Goal: Task Accomplishment & Management: Complete application form

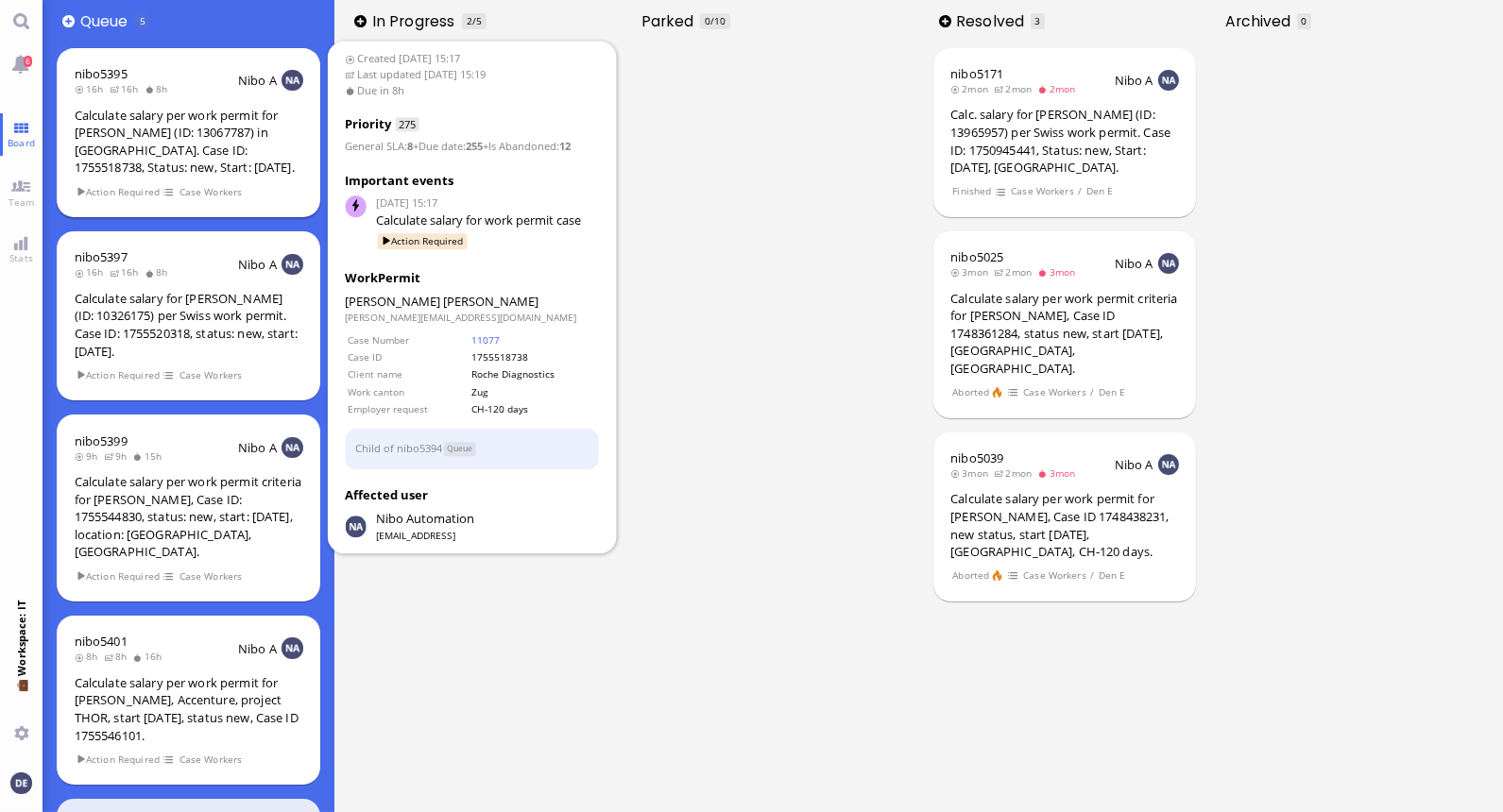
scroll to position [10, 0]
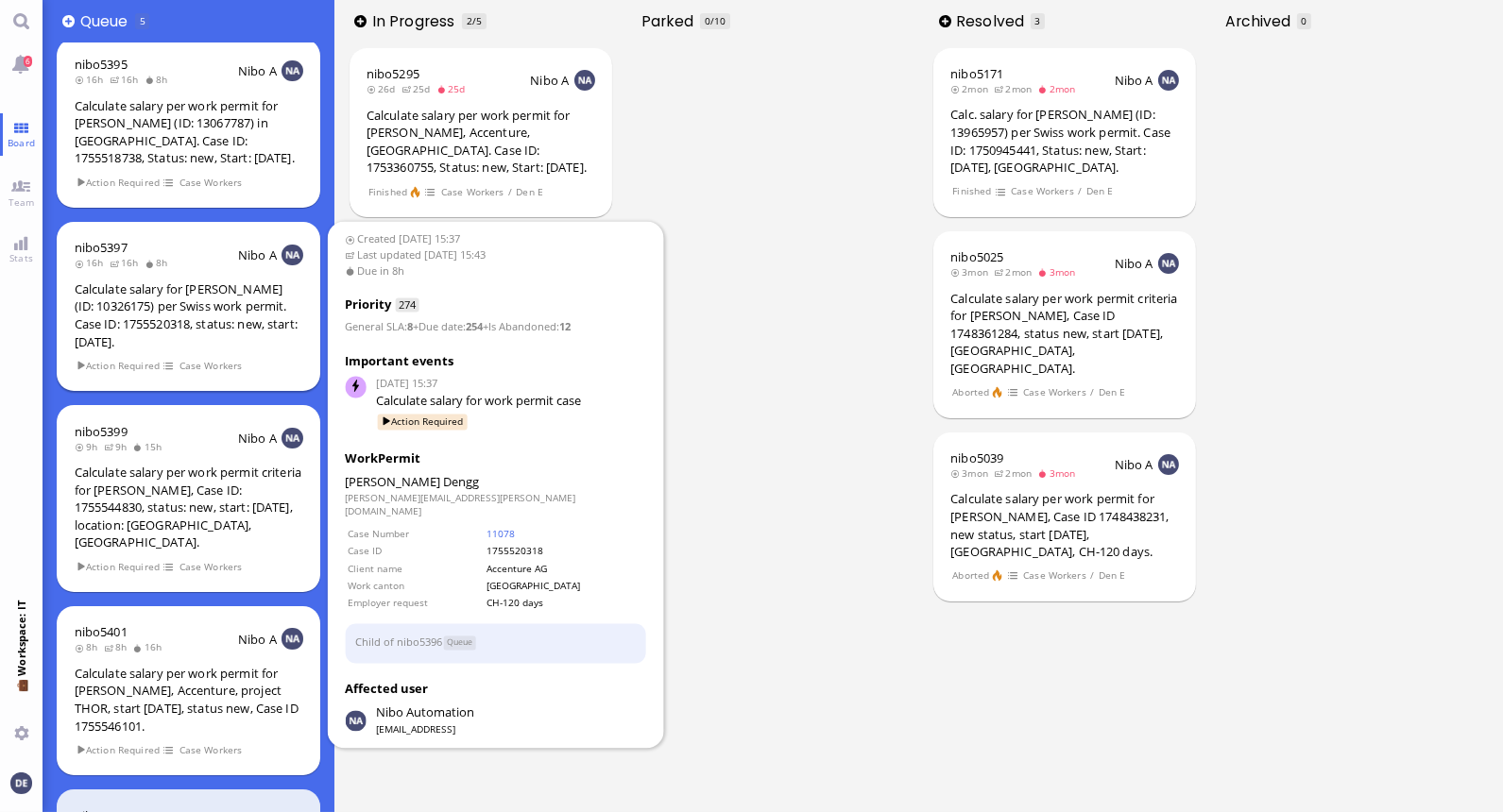
click at [177, 324] on div "Calculate salary for [PERSON_NAME] (ID: 10326175) per Swiss work permit. Case I…" at bounding box center [189, 315] width 229 height 70
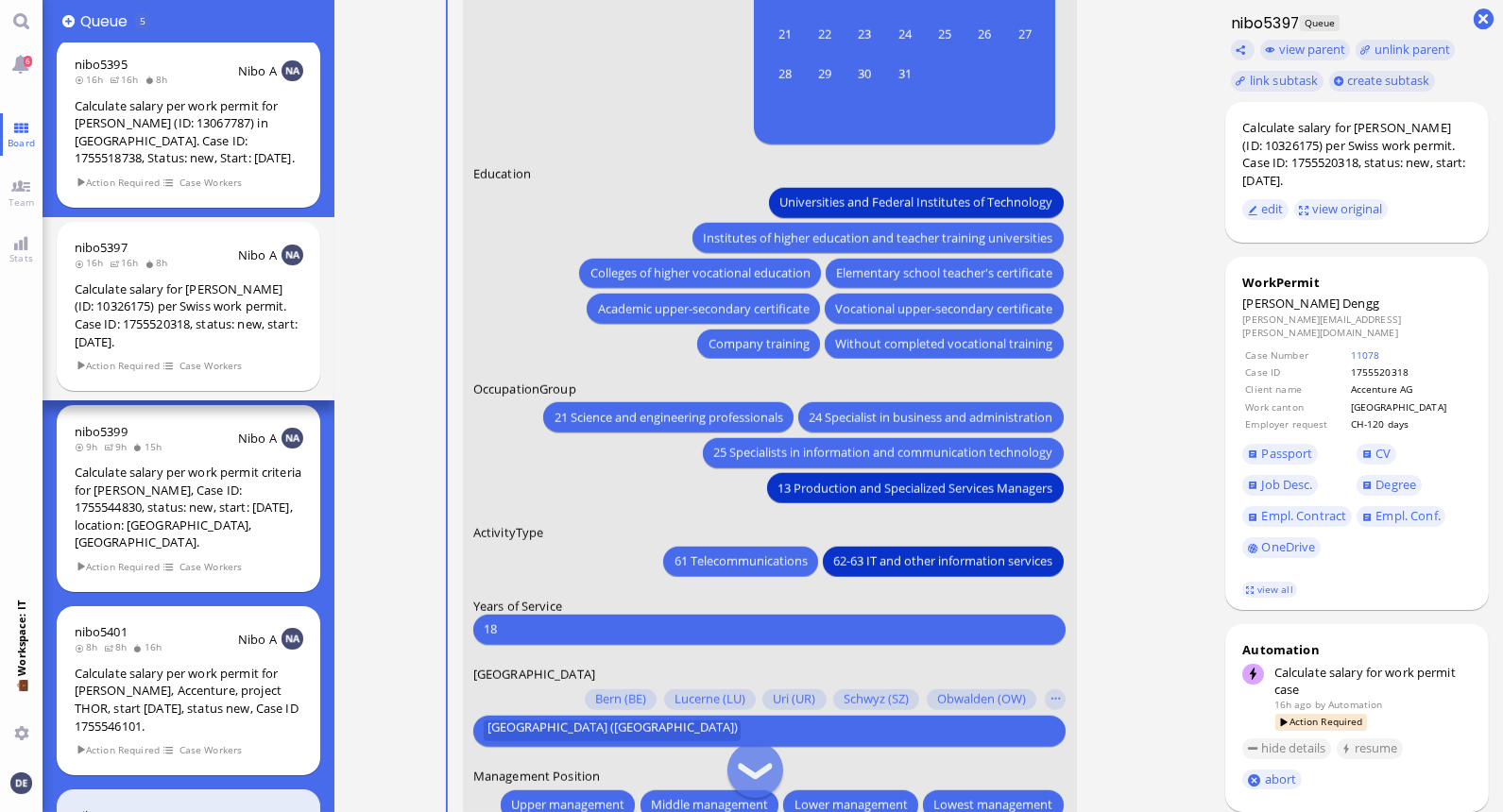
scroll to position [-479, 0]
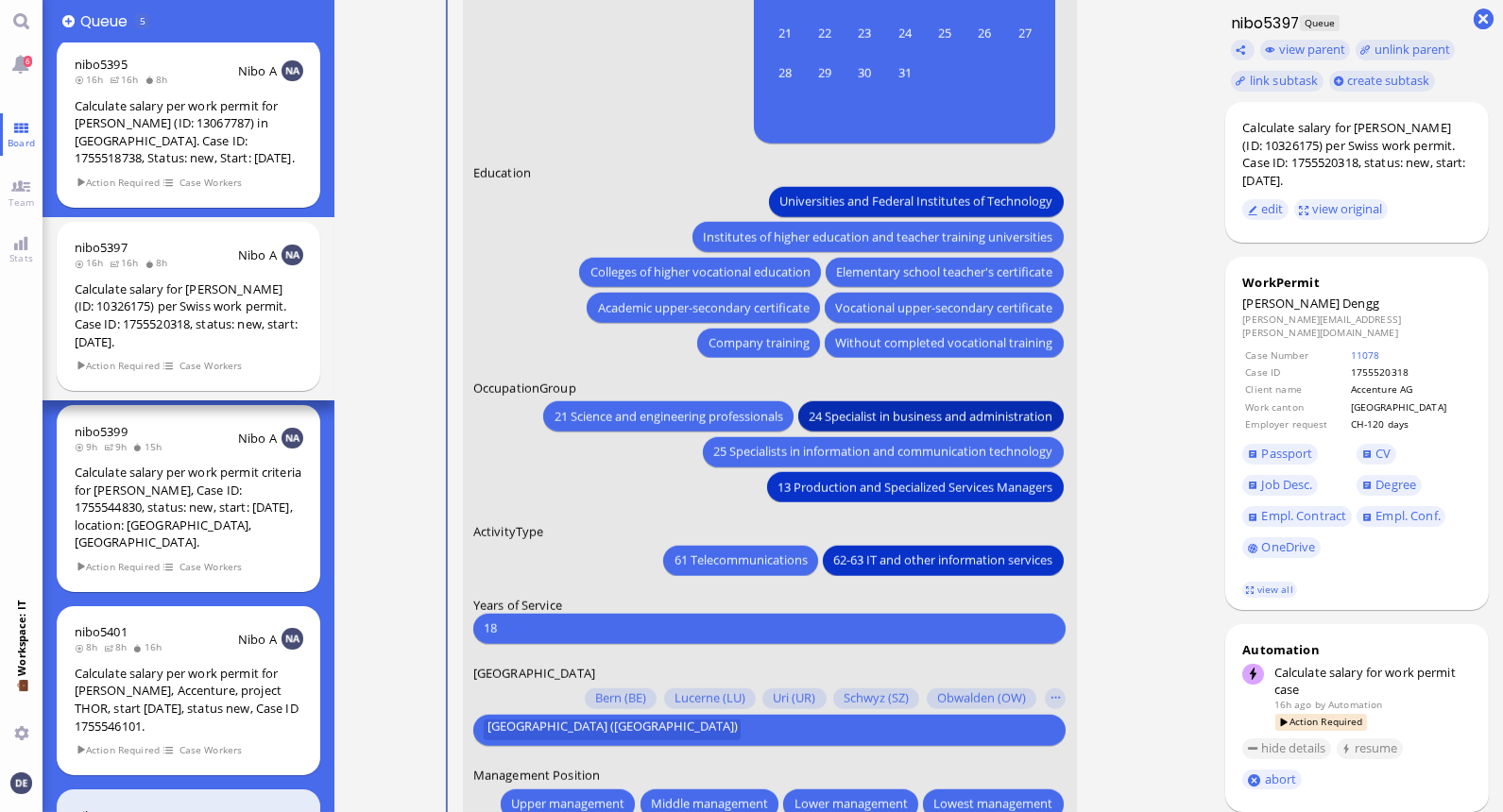
click at [825, 409] on span "24 Specialist in business and administration" at bounding box center [930, 417] width 244 height 20
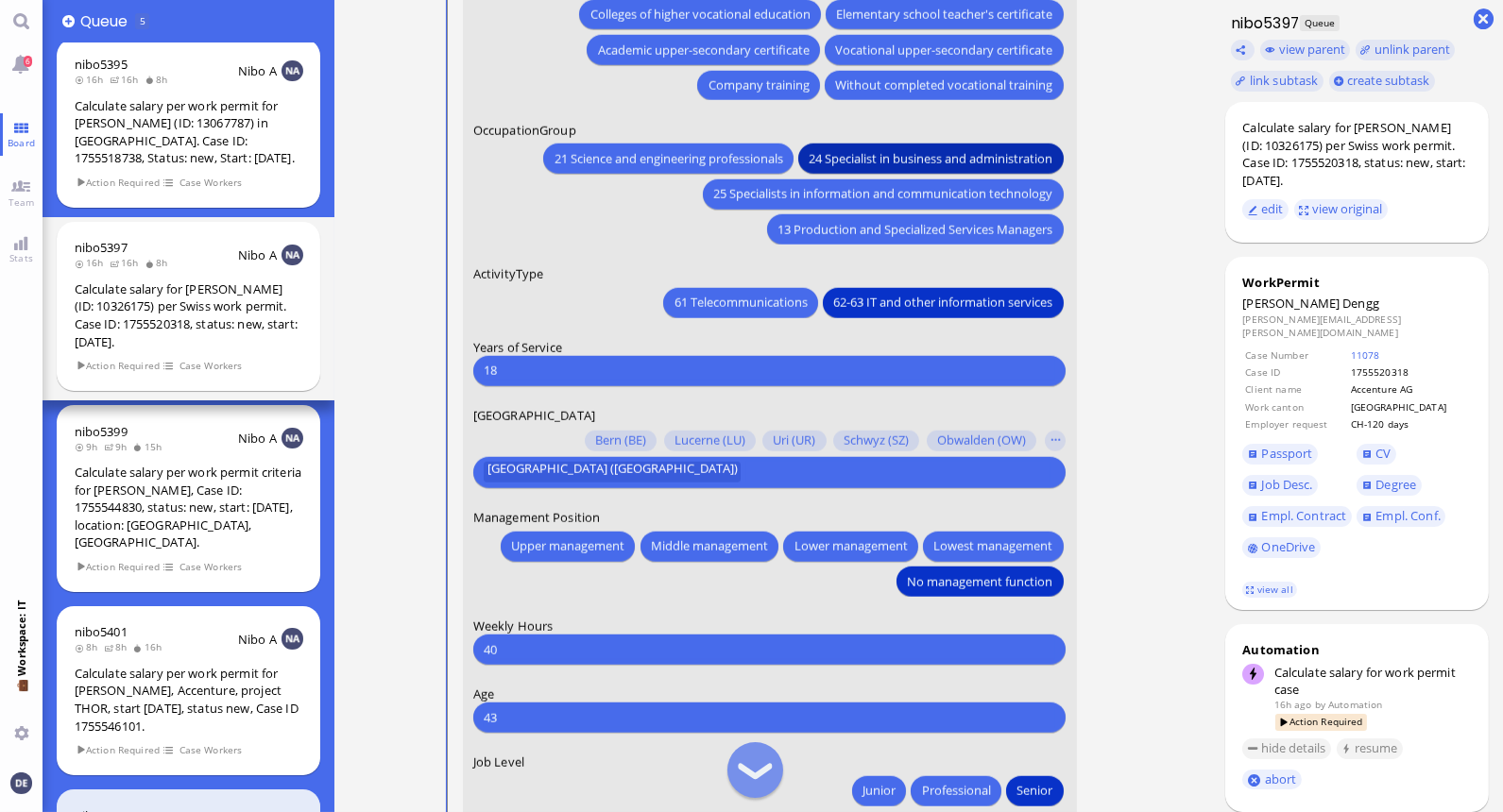
scroll to position [-200, 0]
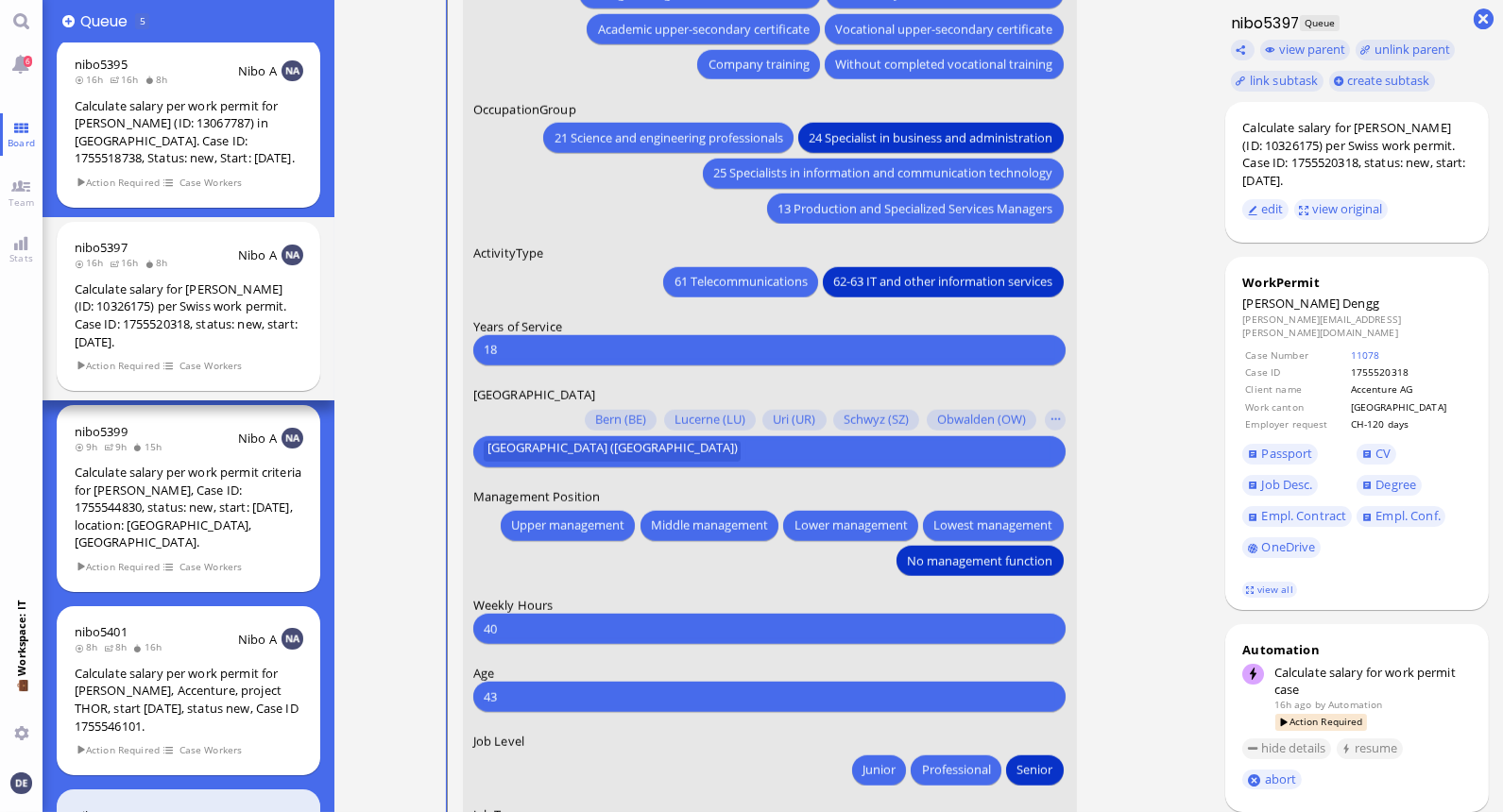
click at [627, 359] on input "18" at bounding box center [769, 350] width 572 height 20
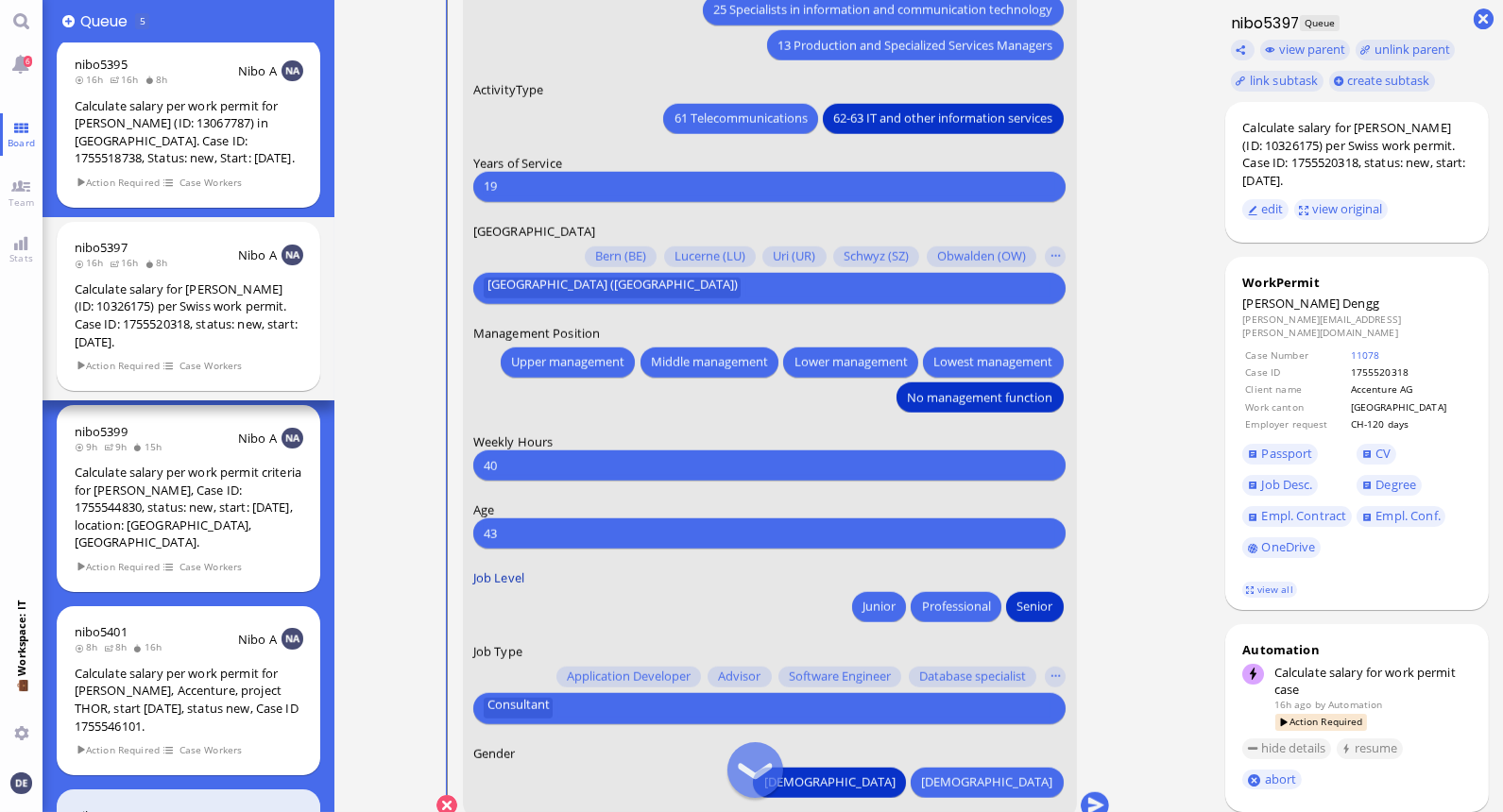
scroll to position [0, 0]
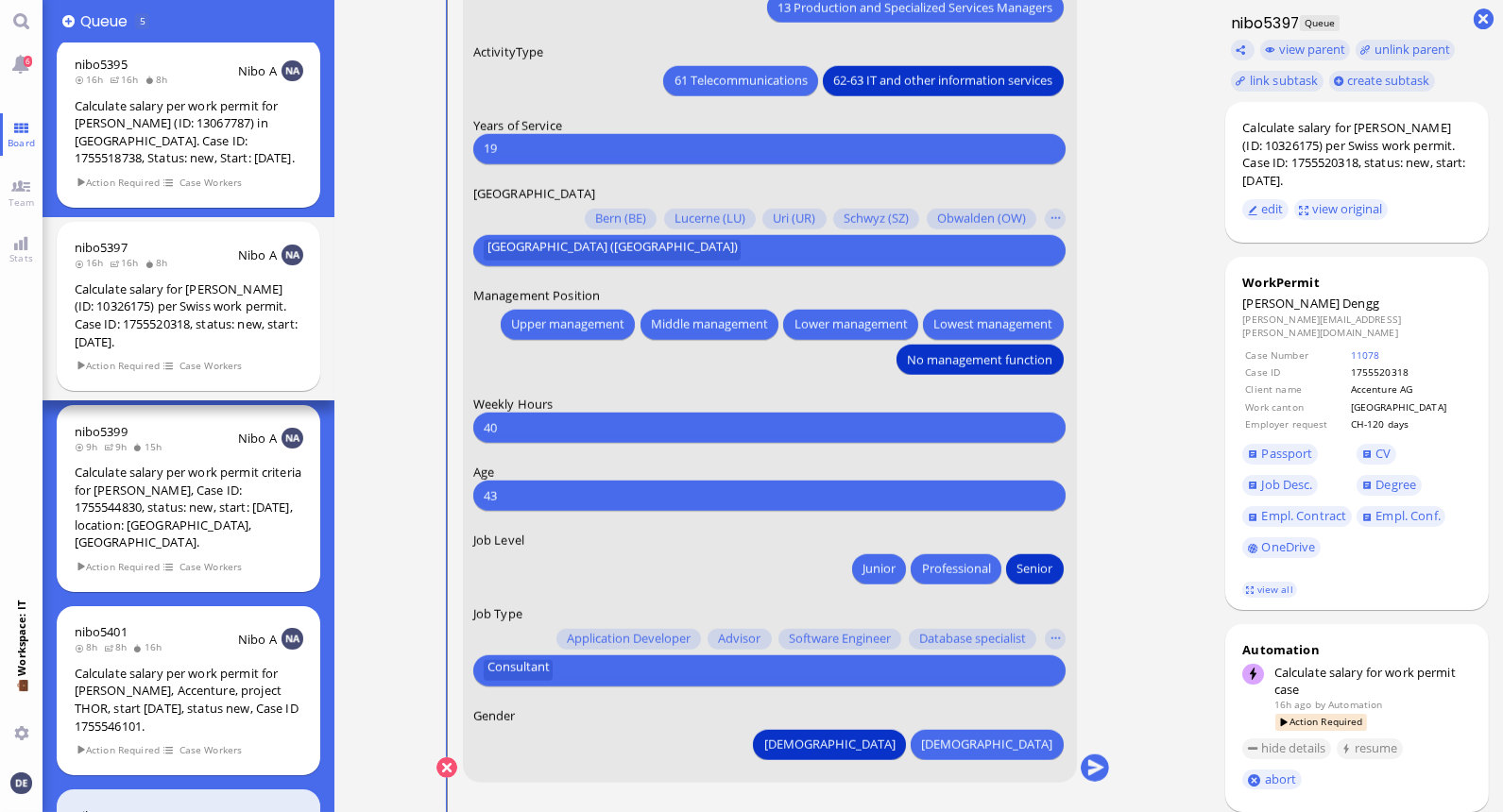
type input "19"
click at [1051, 639] on button "button" at bounding box center [1056, 640] width 21 height 21
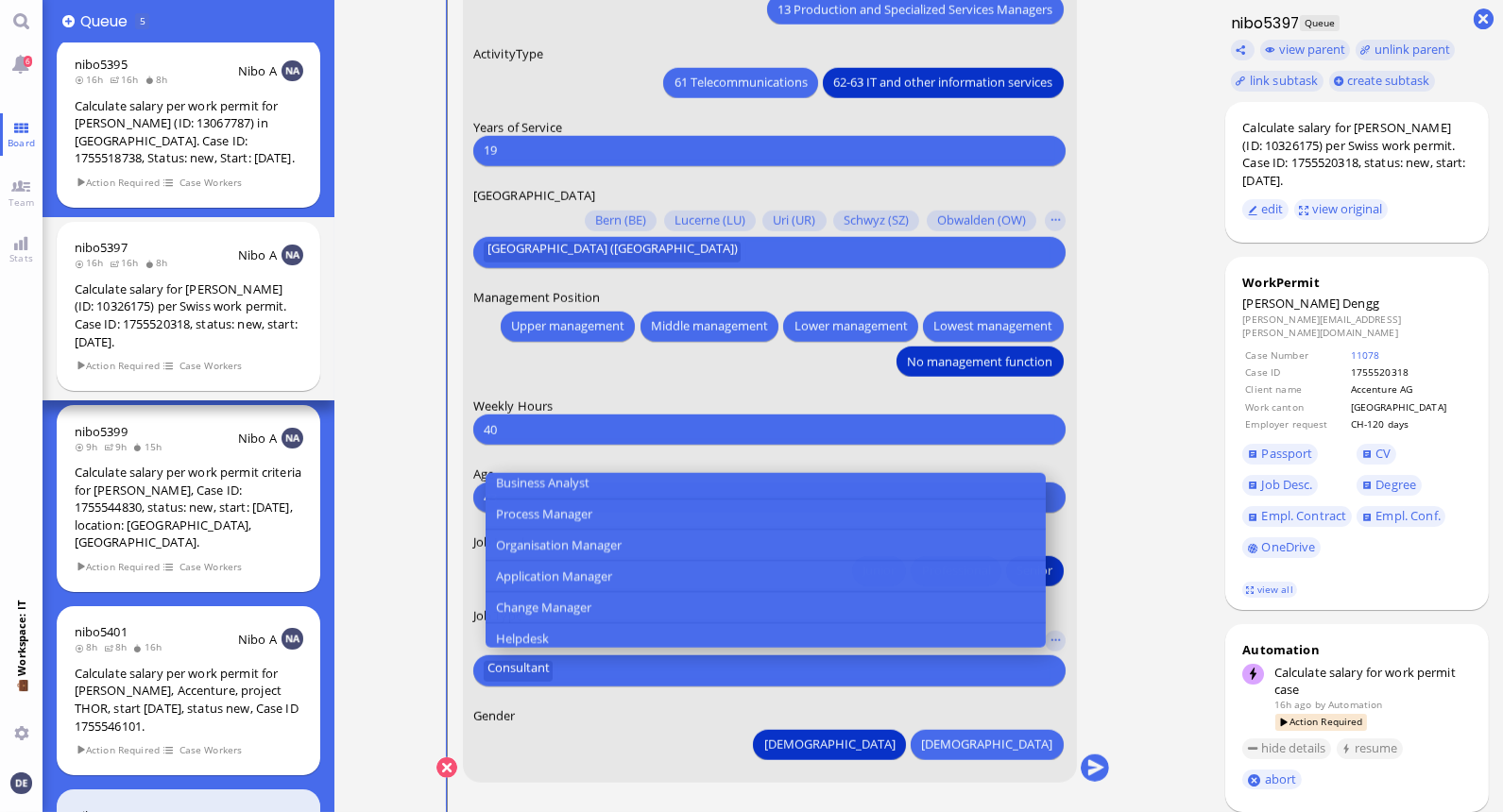
scroll to position [732, 0]
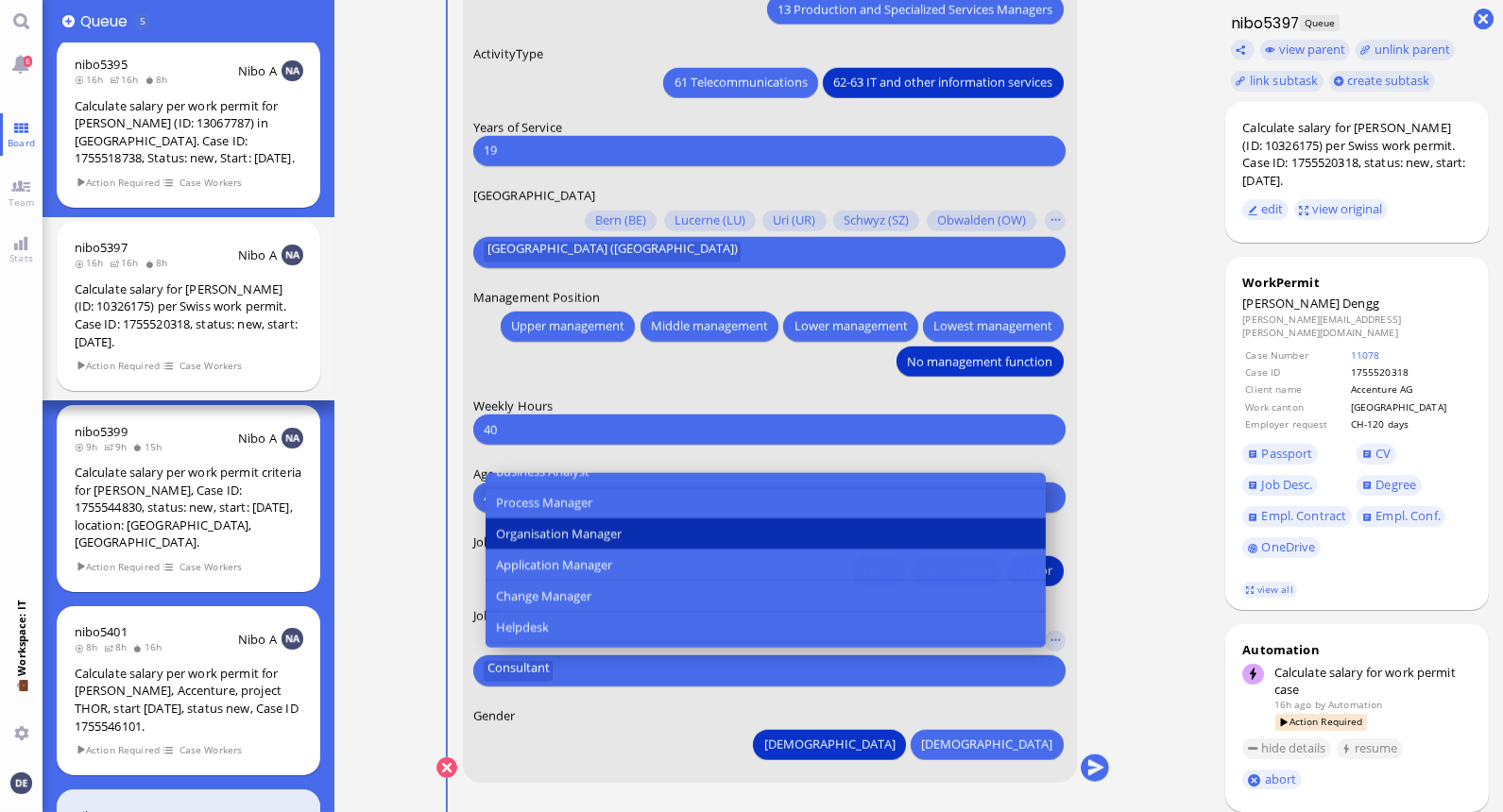
click at [572, 531] on span "Organisation Manager" at bounding box center [558, 533] width 125 height 20
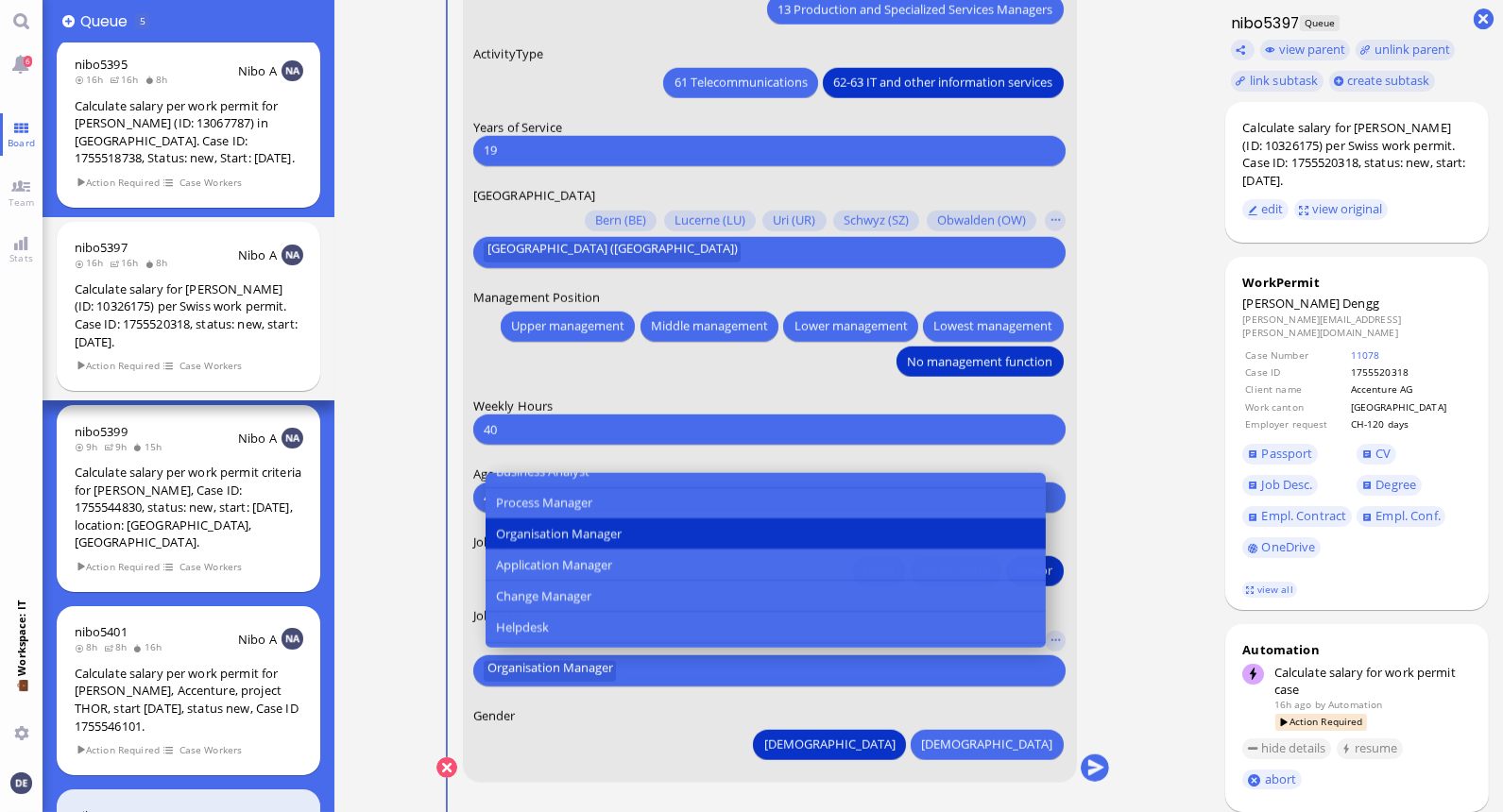
click at [846, 757] on div "[DEMOGRAPHIC_DATA] [DEMOGRAPHIC_DATA]" at bounding box center [768, 742] width 593 height 34
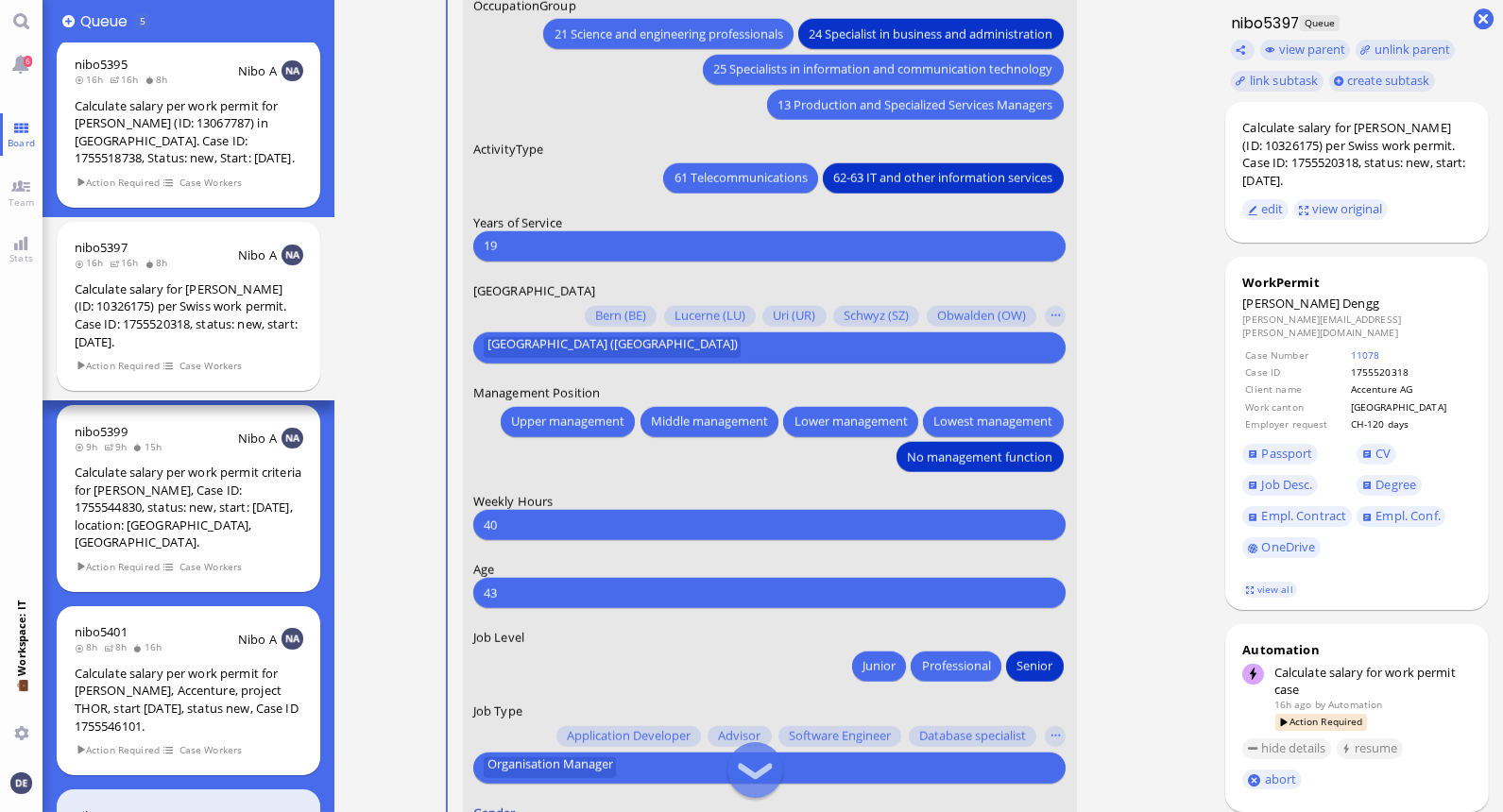
scroll to position [0, 0]
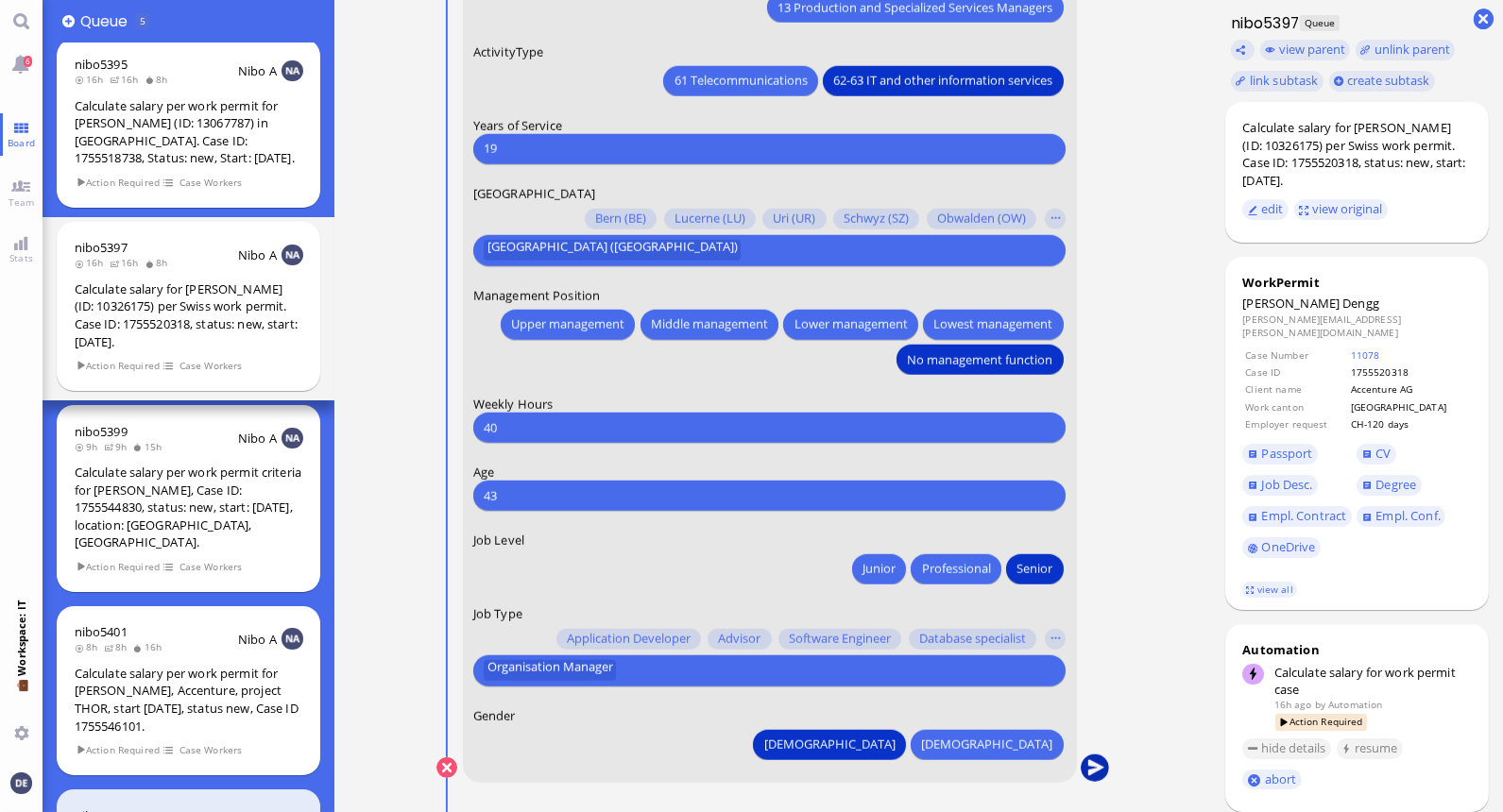
click at [1096, 761] on button "submit" at bounding box center [1095, 769] width 29 height 29
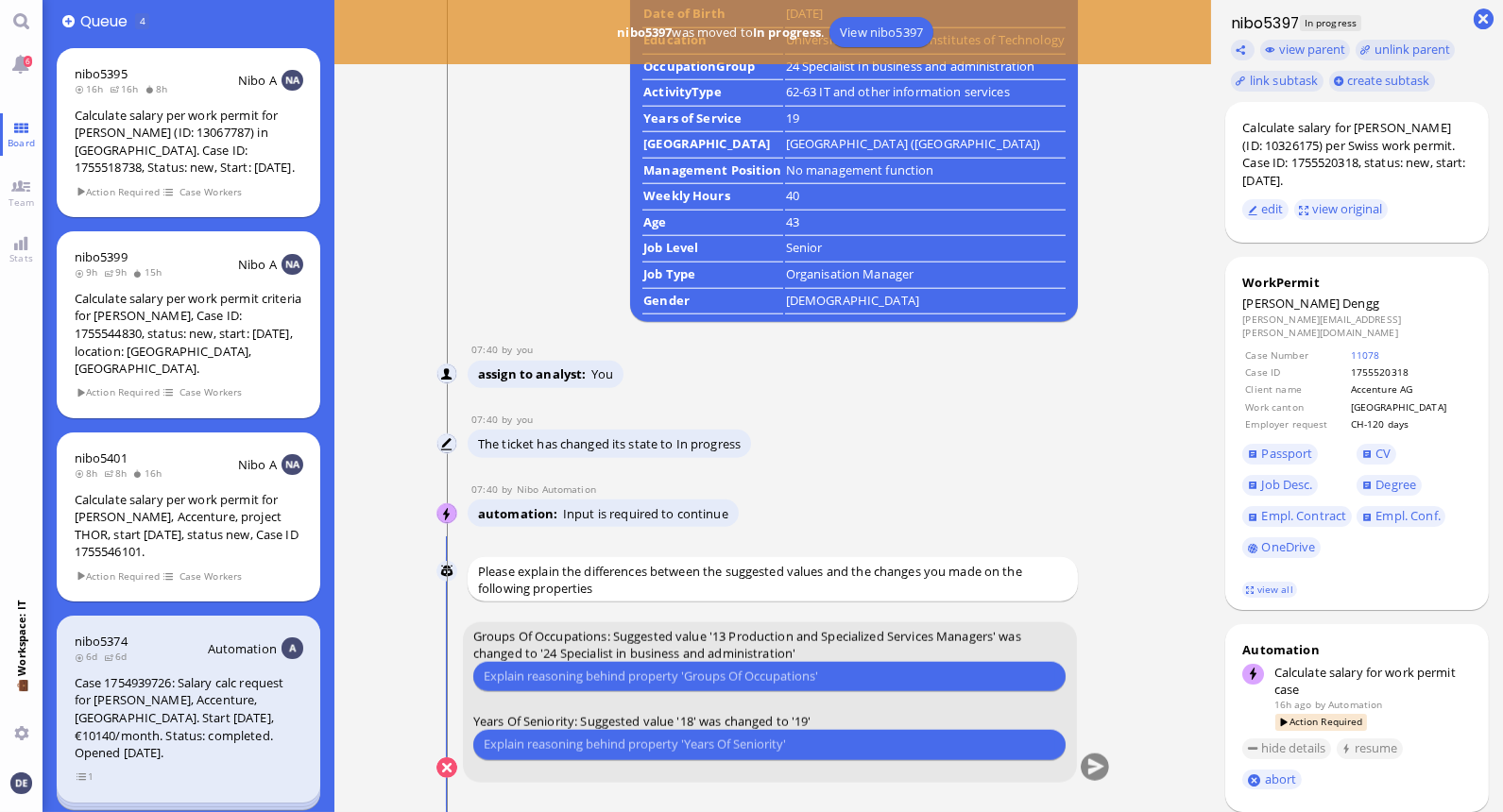
scroll to position [1, 0]
click at [699, 678] on input "text" at bounding box center [769, 675] width 572 height 20
type input "For the canton of [GEOGRAPHIC_DATA]"
click at [768, 673] on input "For the canton of [GEOGRAPHIC_DATA]" at bounding box center [769, 675] width 572 height 20
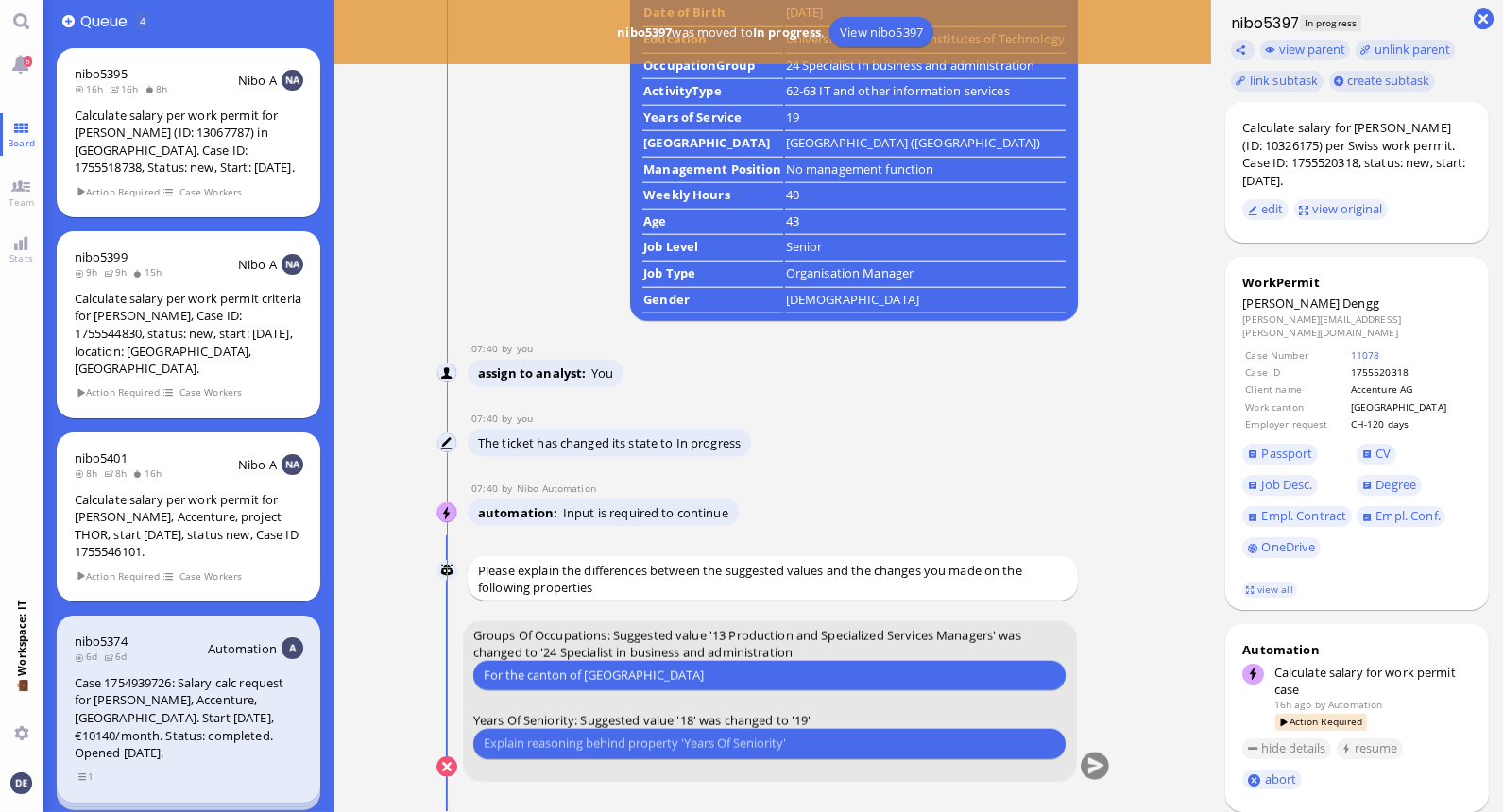
click at [768, 673] on input "For the canton of [GEOGRAPHIC_DATA]" at bounding box center [769, 675] width 572 height 20
click at [628, 683] on input "text" at bounding box center [769, 675] width 572 height 20
type input "Not the same rules as for the c"
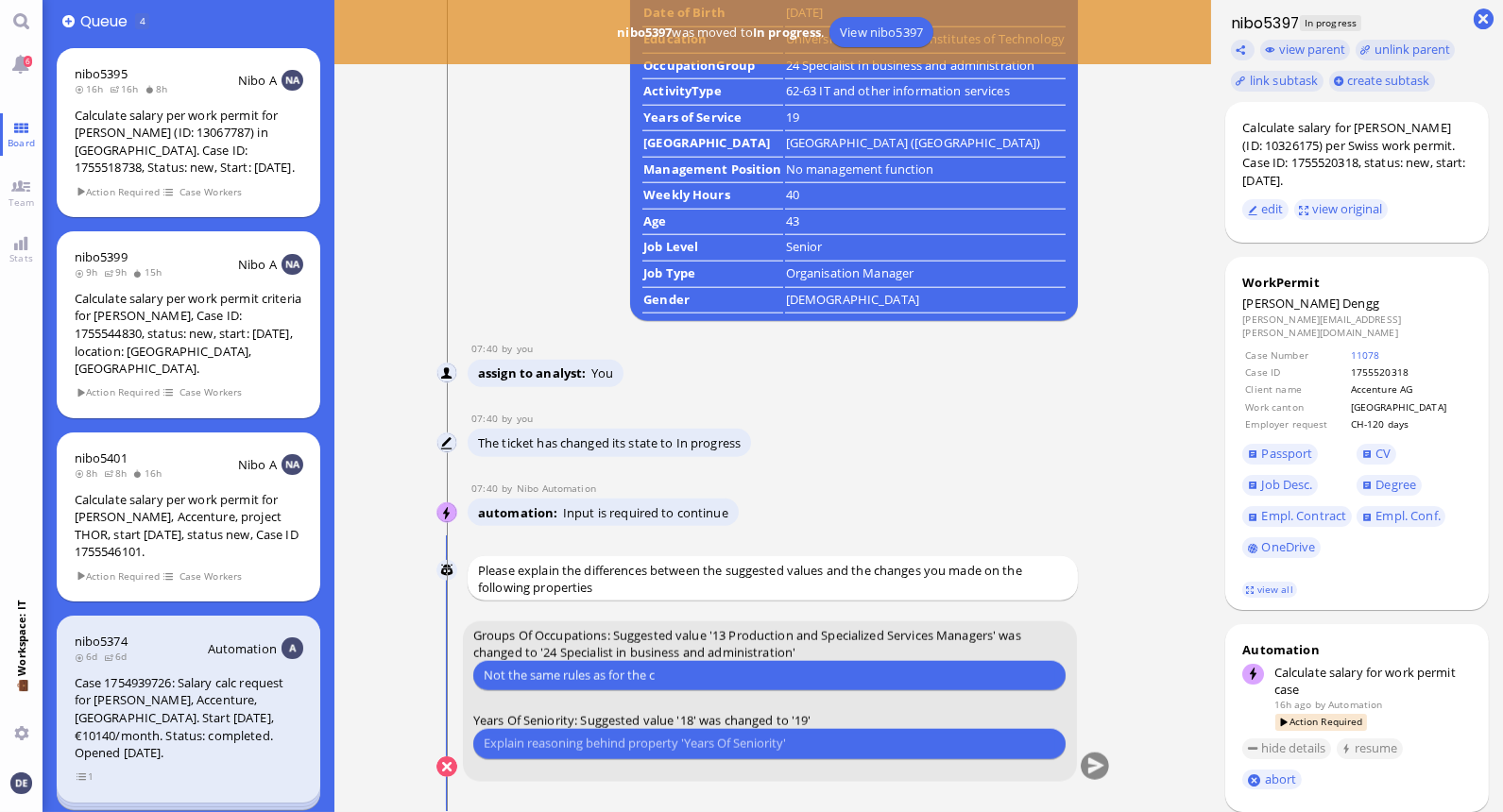
click at [484, 676] on input "Not the same rules as for the c" at bounding box center [769, 675] width 572 height 20
click at [672, 672] on input "Not the same rules as for the c" at bounding box center [769, 675] width 572 height 20
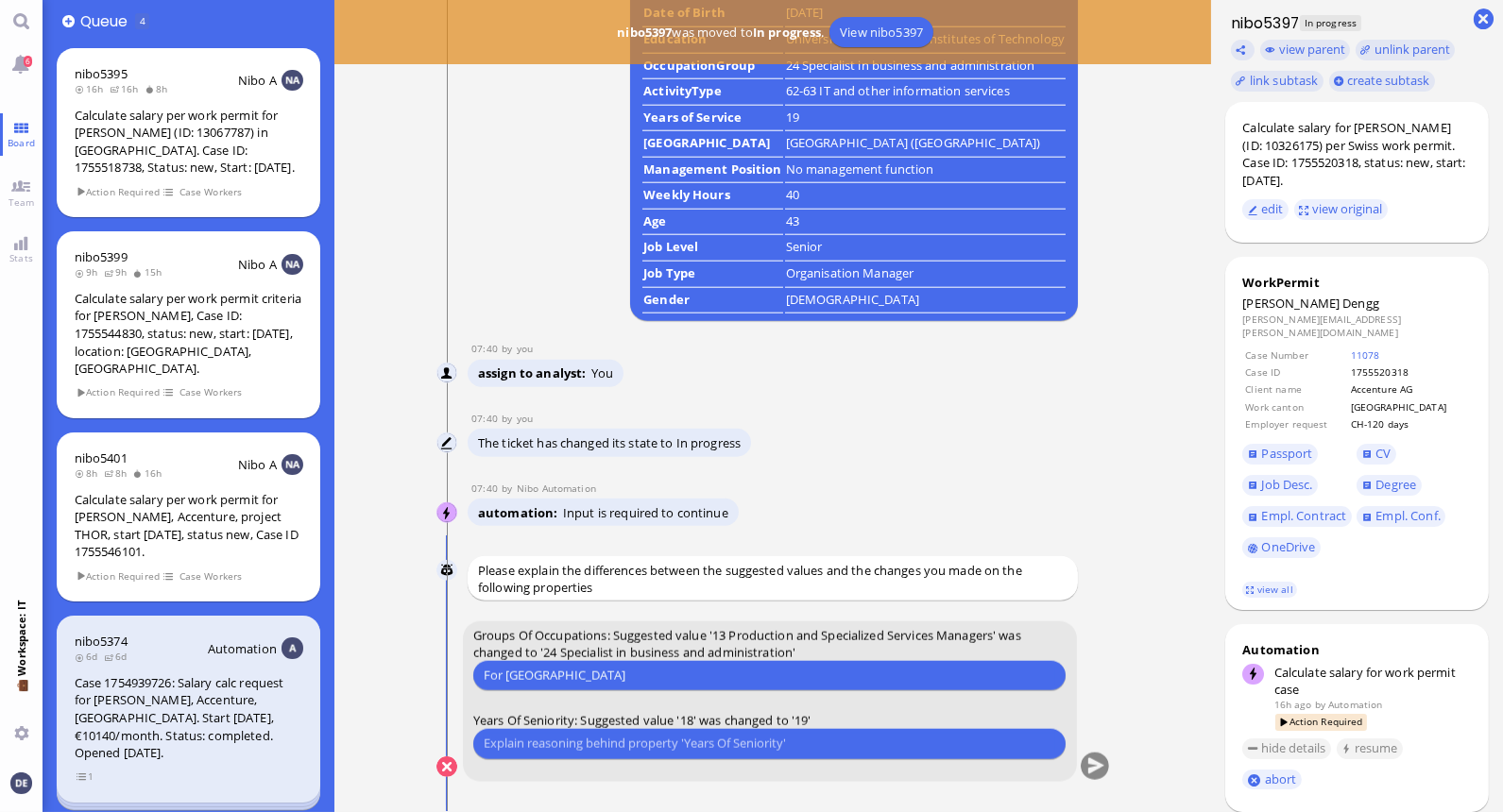
type input "For [GEOGRAPHIC_DATA]"
click at [659, 674] on input "For [GEOGRAPHIC_DATA]" at bounding box center [769, 675] width 572 height 20
paste input "The rules for the canton of [GEOGRAPHIC_DATA] do not apply to the canton of [GE…"
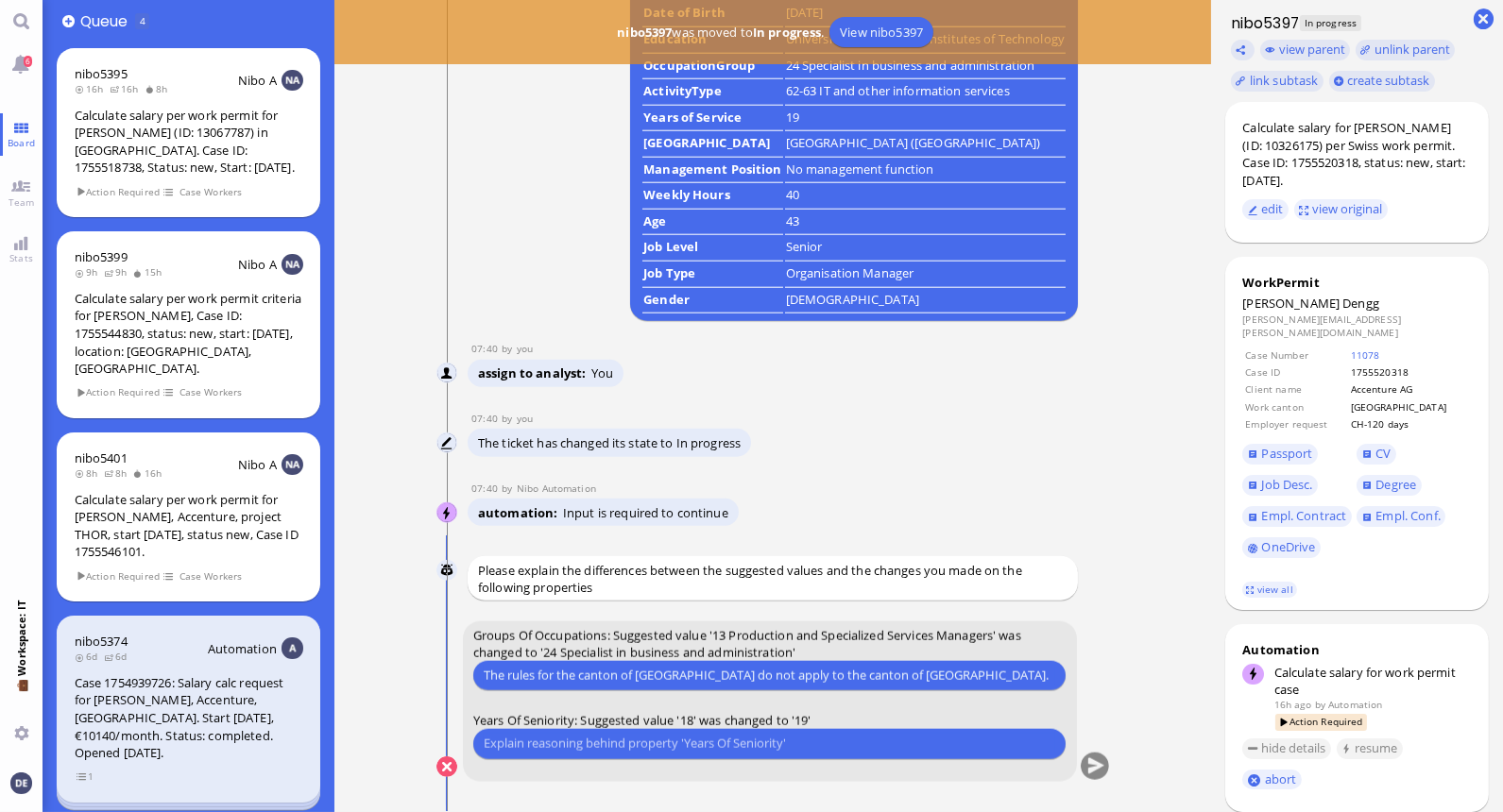
type input "The rules for the canton of [GEOGRAPHIC_DATA] do not apply to the canton of [GE…"
click at [796, 741] on input "text" at bounding box center [769, 743] width 572 height 20
click at [728, 744] on input "As the expected start date of [DATE] ist close to his start date at Accenture o…" at bounding box center [769, 743] width 572 height 20
click at [1023, 741] on input "As the expected start date of [DATE] is close to his start date at Accenture on…" at bounding box center [769, 743] width 572 height 20
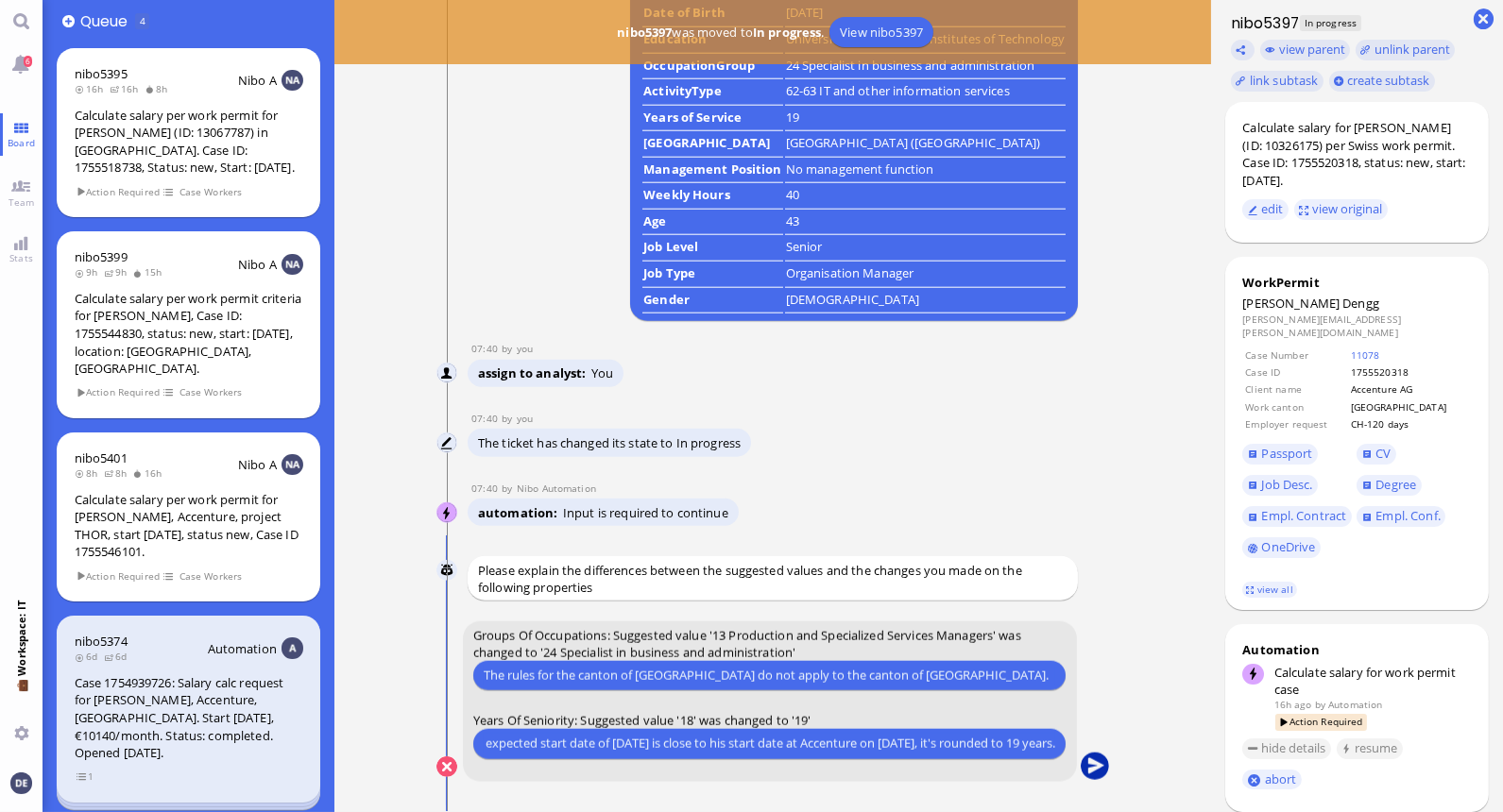
type input "As the expected start date of [DATE] is close to his start date at Accenture on…"
click at [1092, 762] on button "submit" at bounding box center [1095, 768] width 29 height 29
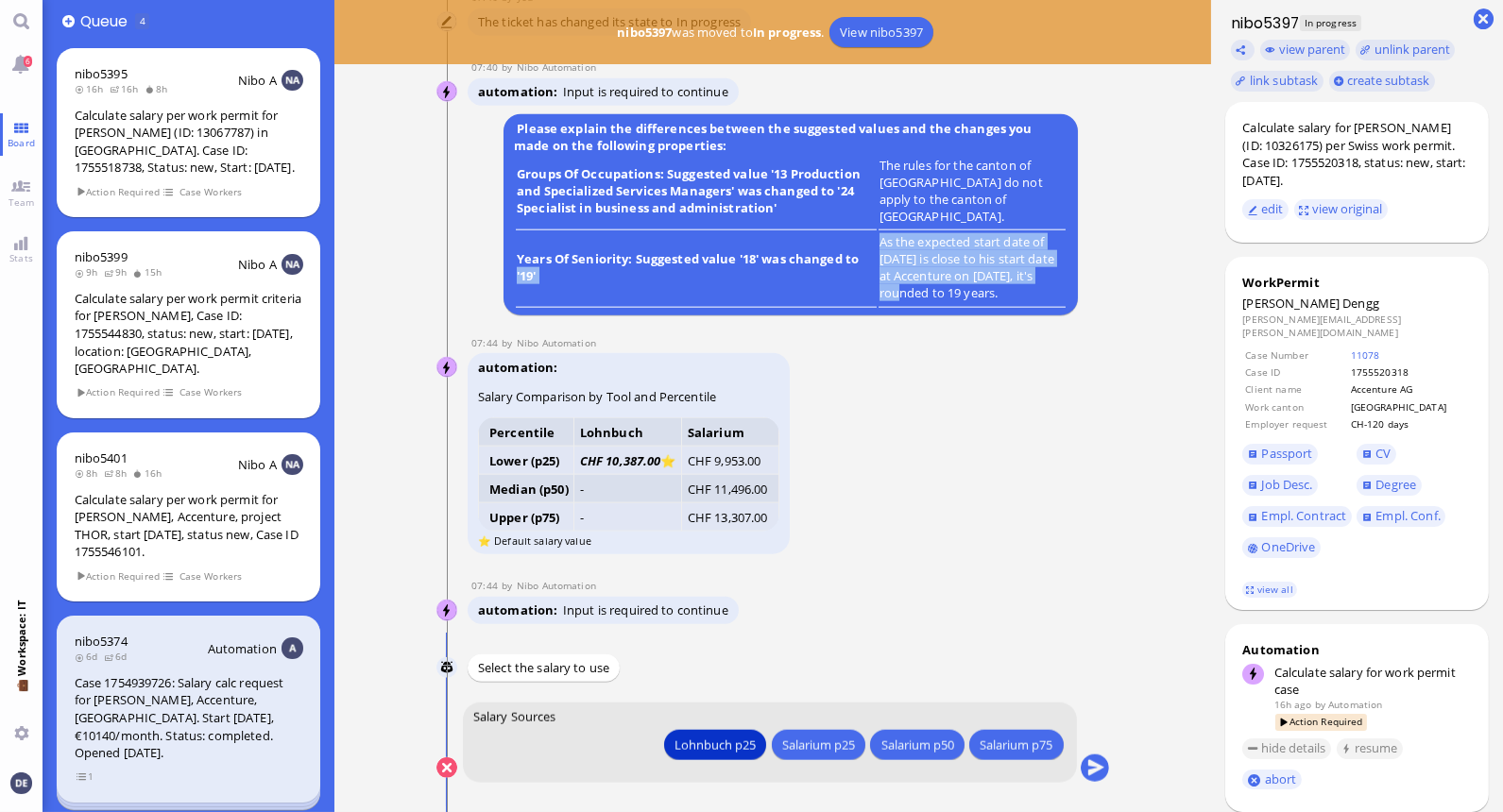
drag, startPoint x: 867, startPoint y: 259, endPoint x: 1060, endPoint y: 281, distance: 194.2
click at [1055, 281] on runbook-parameter-view "As the expected start date of [DATE] is close to his start date at Accenture on…" at bounding box center [967, 267] width 174 height 68
drag, startPoint x: 1057, startPoint y: 281, endPoint x: 861, endPoint y: 244, distance: 199.5
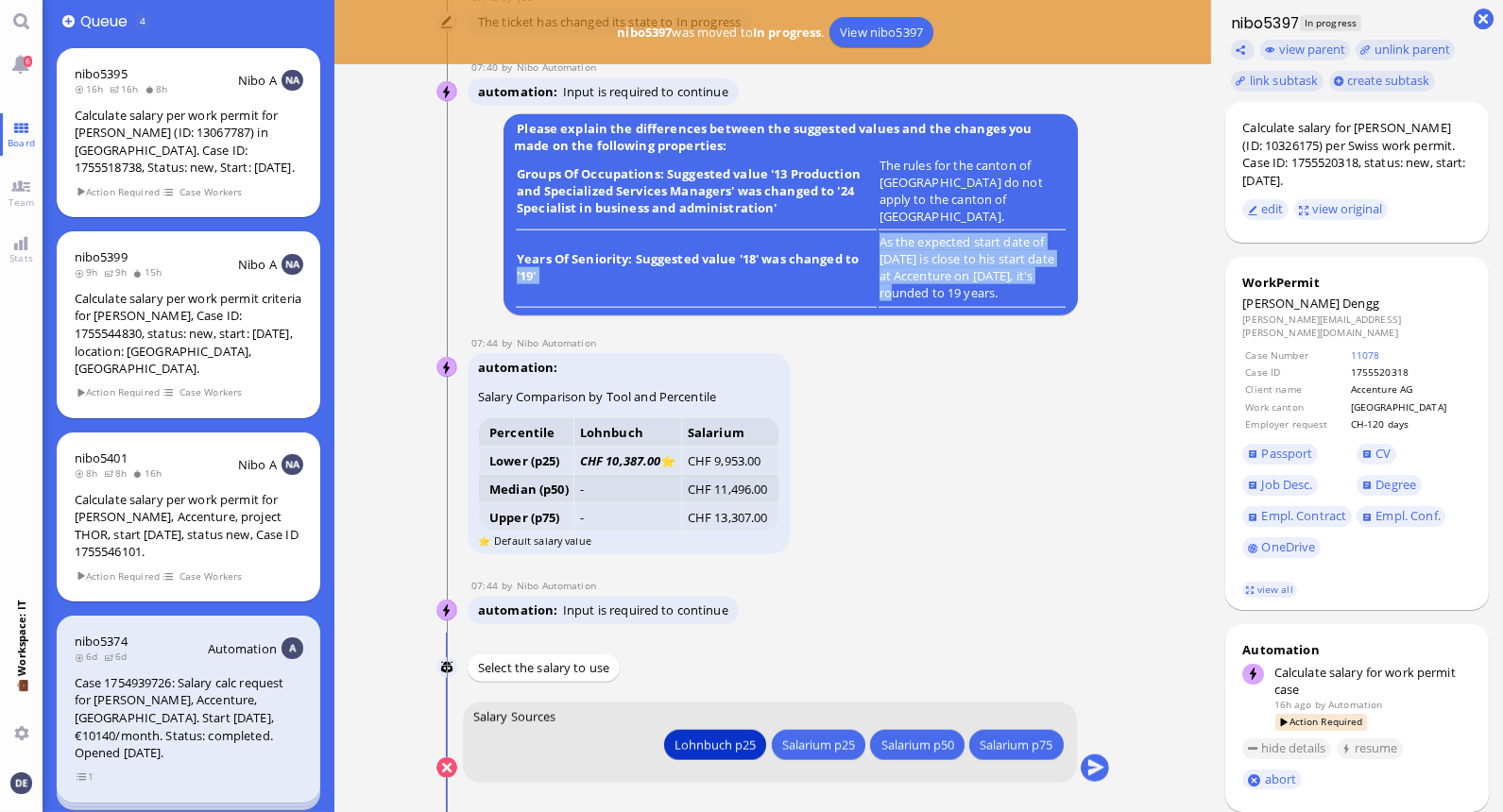
drag, startPoint x: 861, startPoint y: 244, endPoint x: 901, endPoint y: 248, distance: 40.2
click at [901, 248] on runbook-parameter-view "As the expected start date of [DATE] is close to his start date at Accenture on…" at bounding box center [967, 267] width 174 height 68
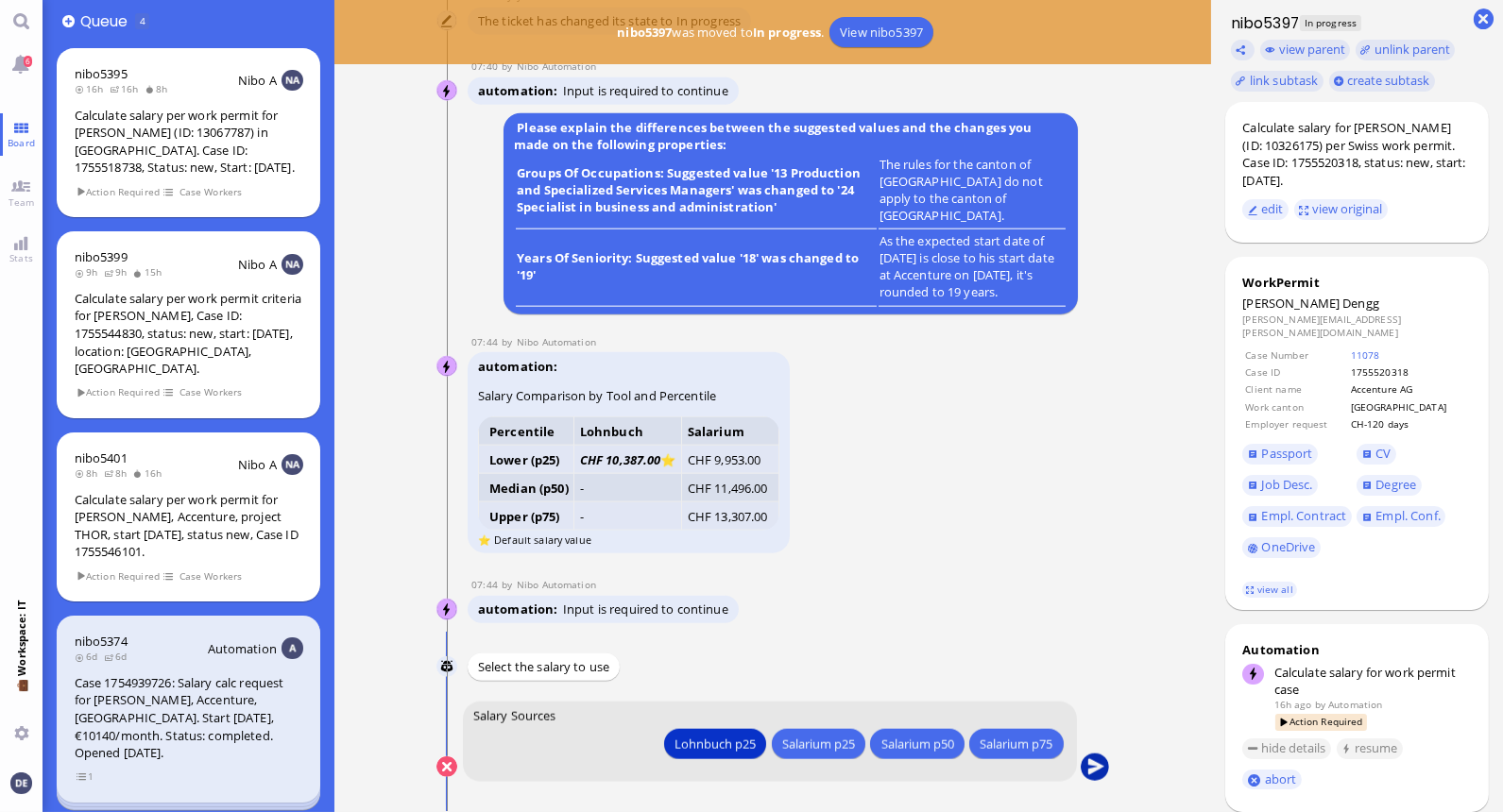
click at [1097, 768] on button "submit" at bounding box center [1095, 768] width 29 height 29
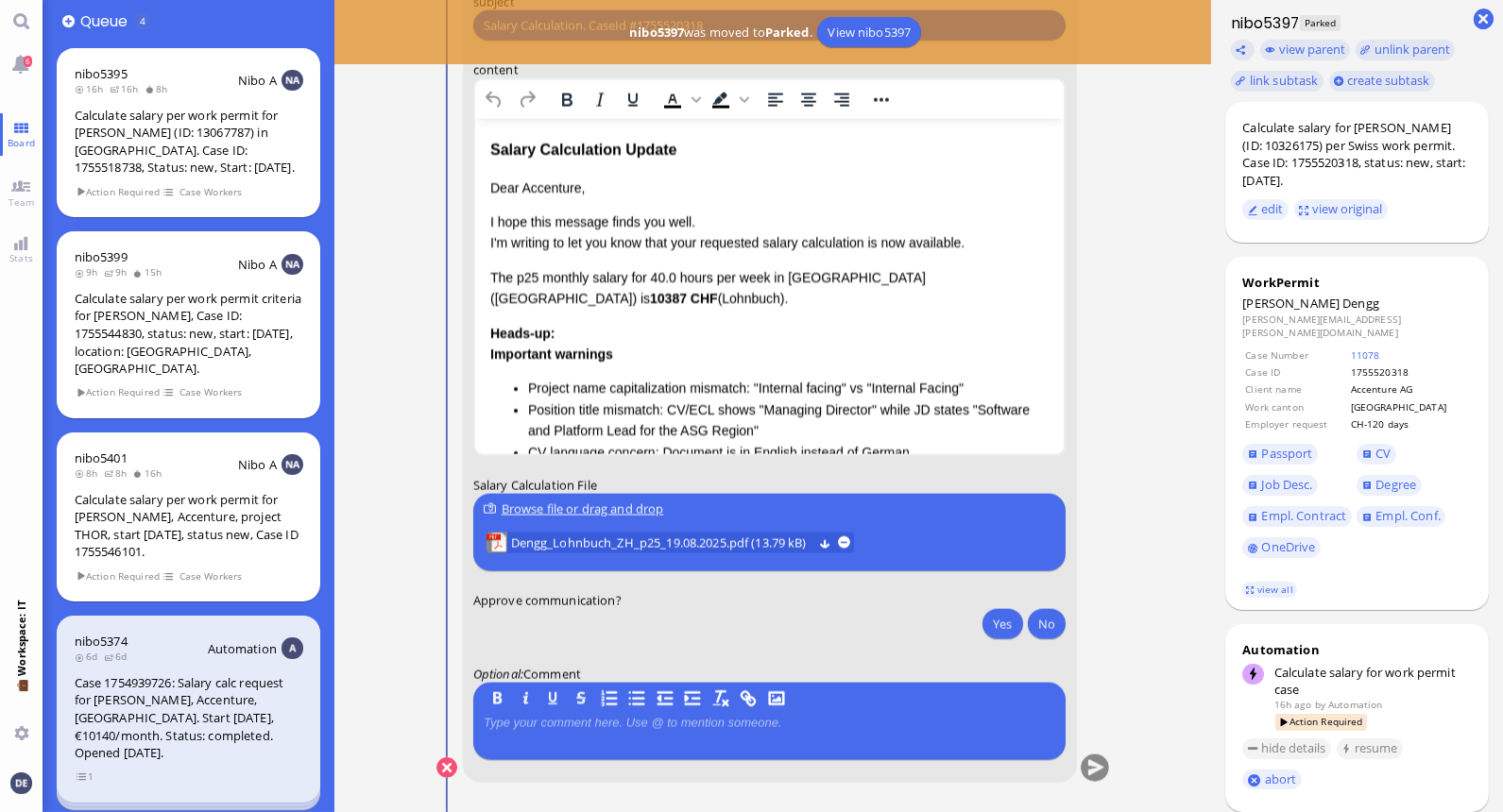
scroll to position [-11, 0]
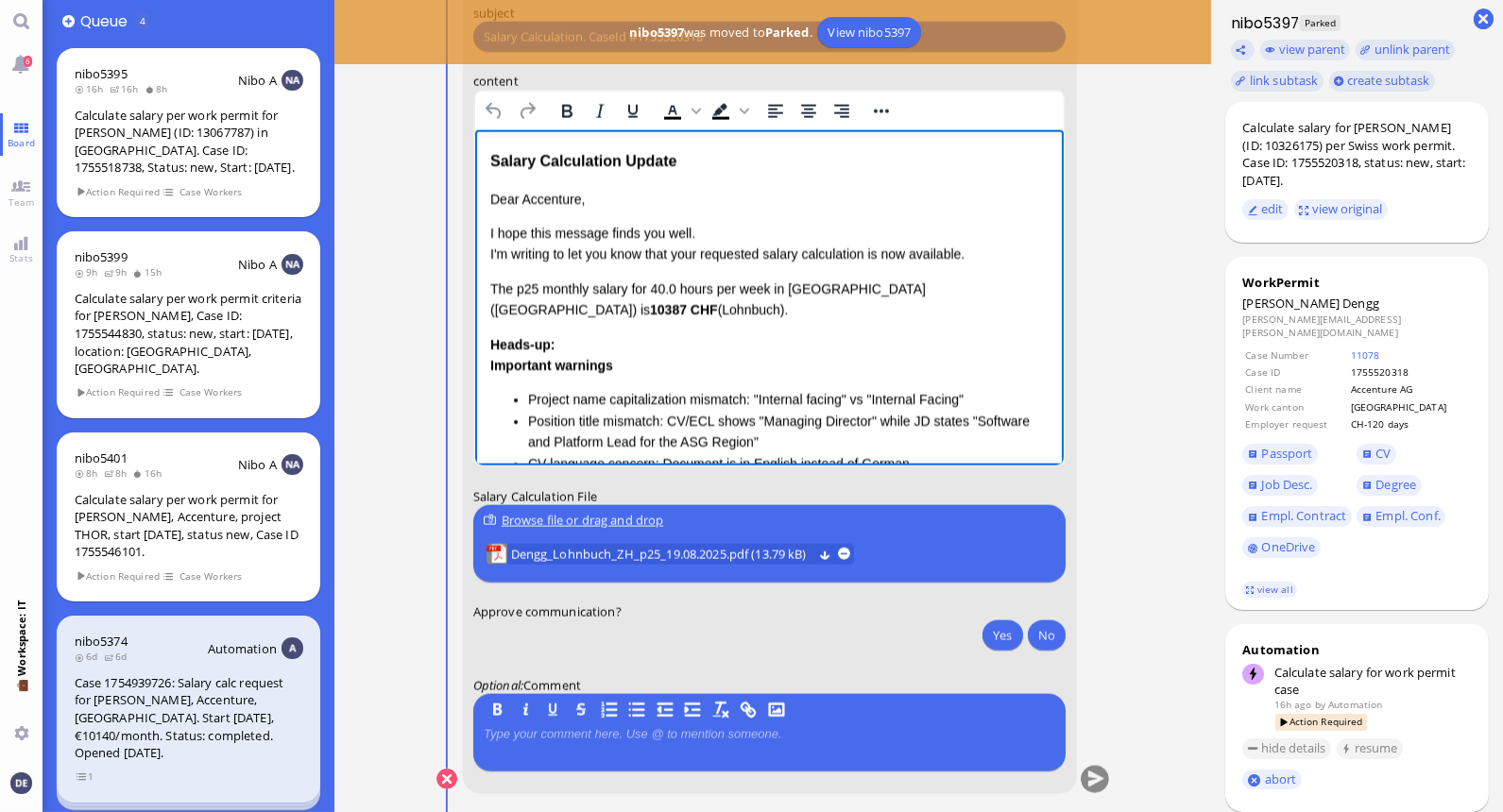
drag, startPoint x: 565, startPoint y: 305, endPoint x: 483, endPoint y: 290, distance: 83.4
click at [483, 290] on html "Salary Calculation Update Dear Accenture, I hope this message finds you well. I…" at bounding box center [769, 396] width 590 height 533
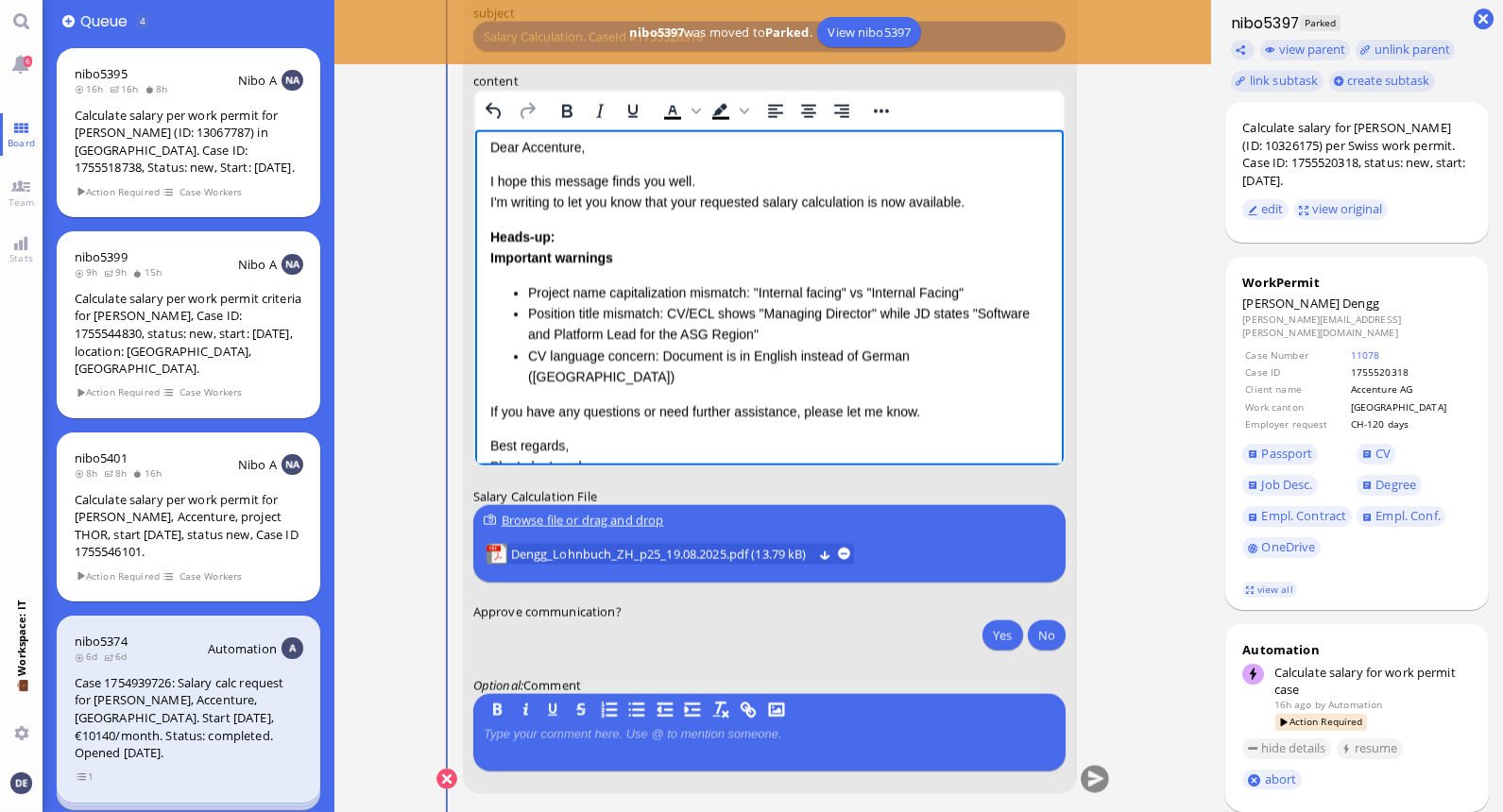
scroll to position [41, 0]
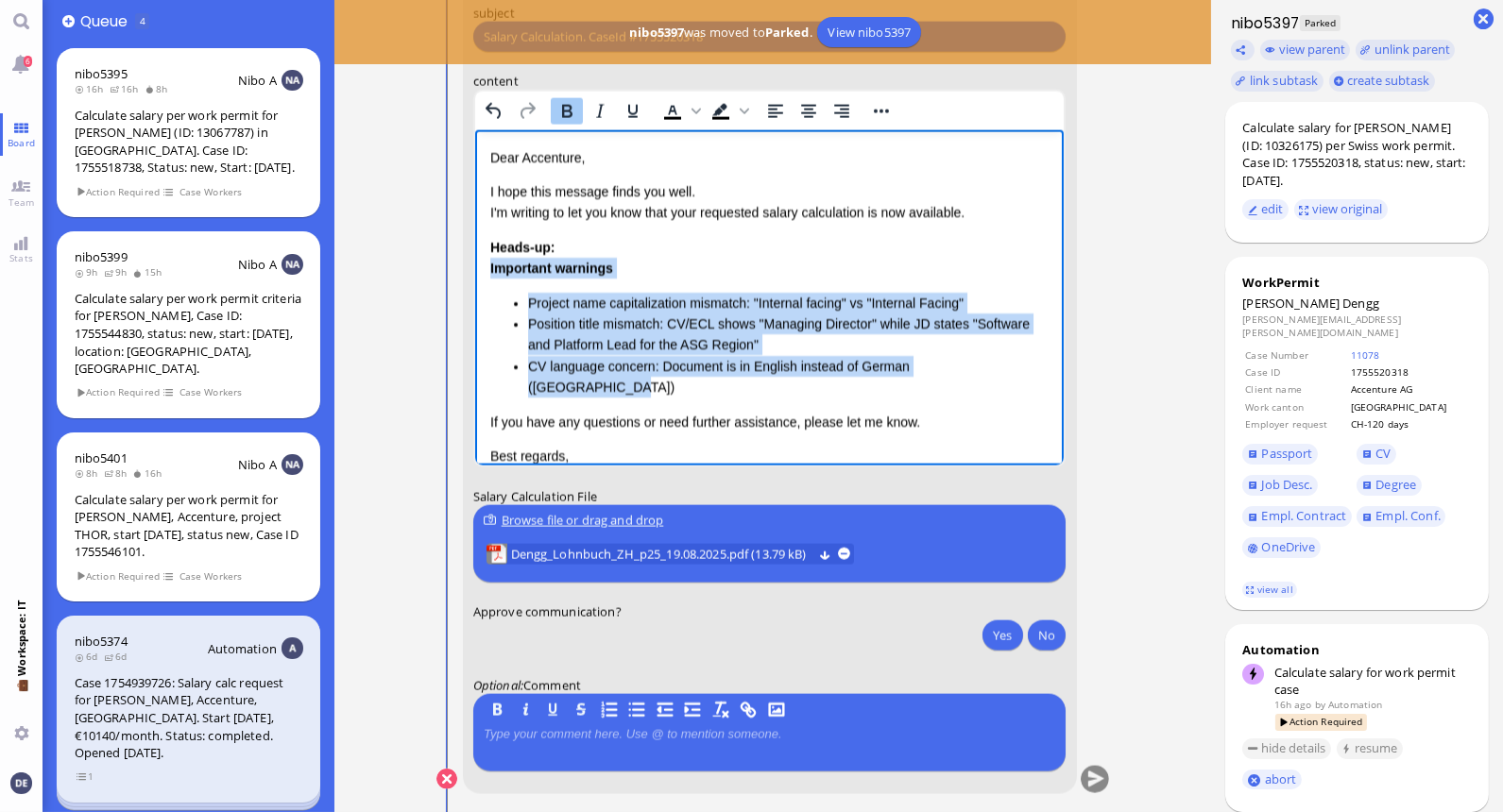
drag, startPoint x: 1006, startPoint y: 369, endPoint x: 488, endPoint y: 262, distance: 528.9
click at [488, 262] on html "Salary Calculation Update Dear Accenture, I hope this message finds you well. I…" at bounding box center [769, 328] width 590 height 479
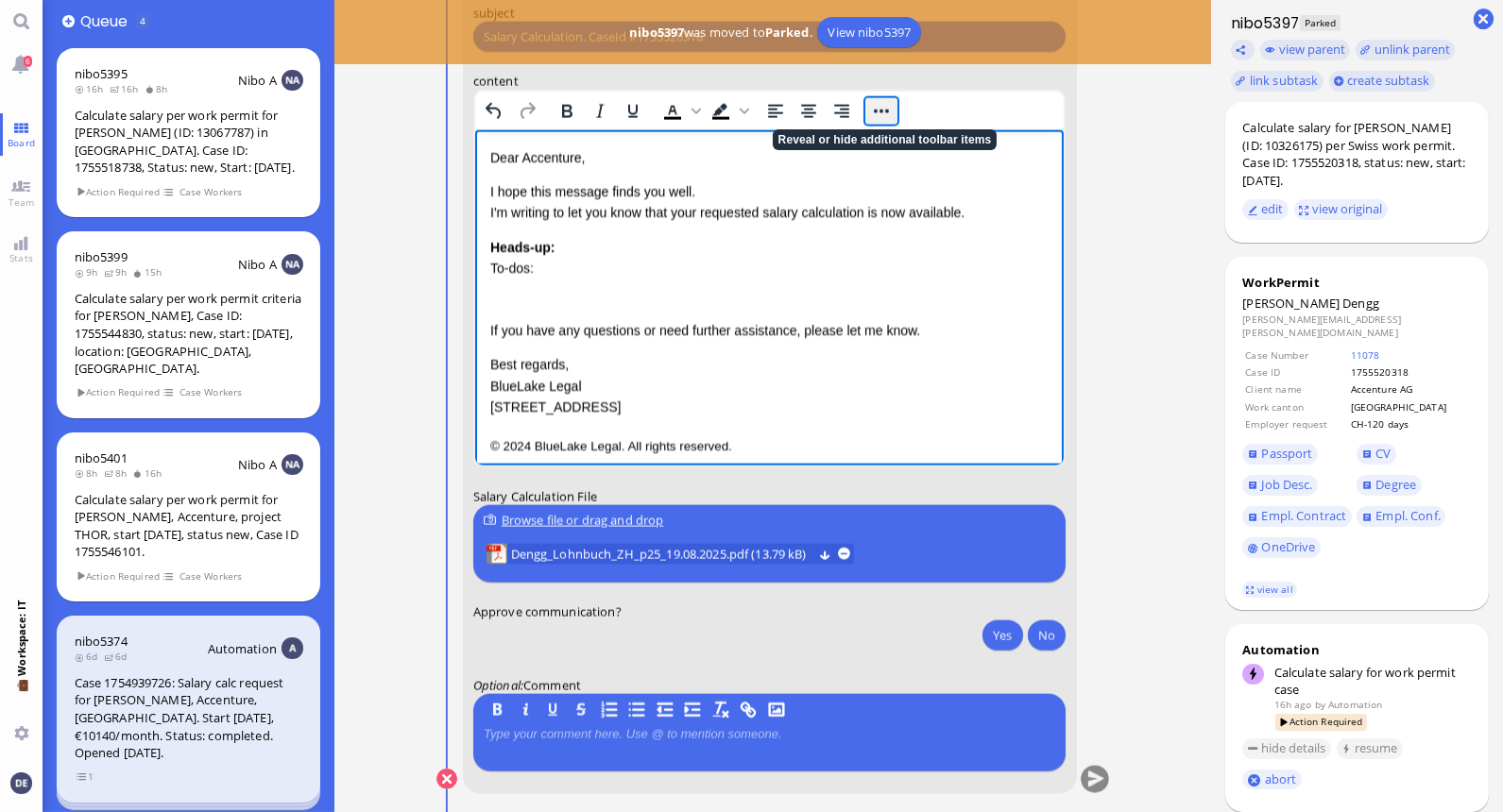
click at [878, 110] on button "Reveal or hide additional toolbar items" at bounding box center [881, 112] width 33 height 27
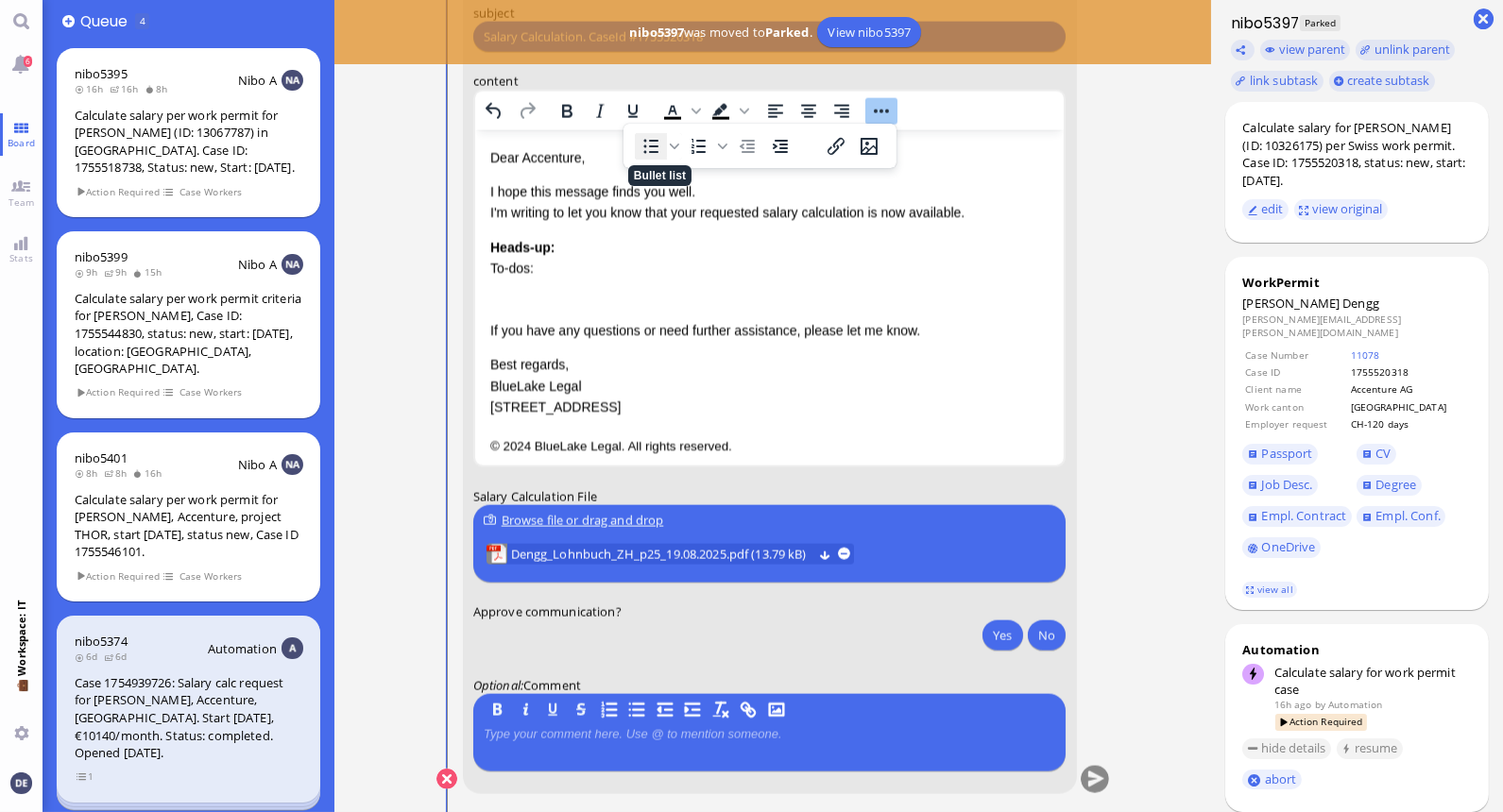
click at [652, 147] on icon "Bullet list" at bounding box center [651, 146] width 15 height 14
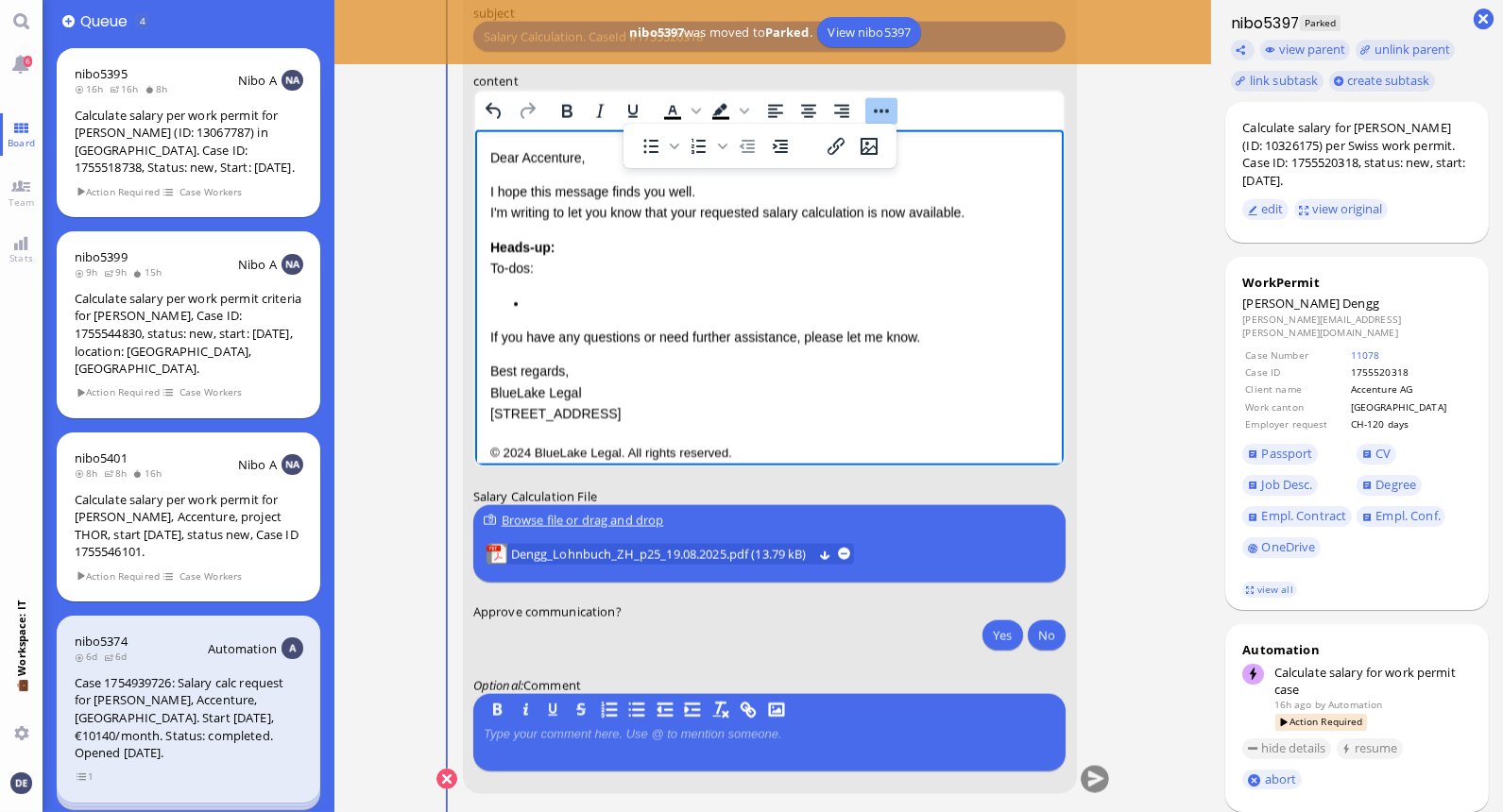
click at [533, 269] on div "To-dos:" at bounding box center [769, 268] width 559 height 21
drag, startPoint x: 533, startPoint y: 269, endPoint x: 489, endPoint y: 271, distance: 44.0
click at [490, 271] on div "To-dos:" at bounding box center [769, 268] width 559 height 21
drag, startPoint x: 544, startPoint y: 268, endPoint x: 484, endPoint y: 268, distance: 60.0
click at [484, 268] on html "Salary Calculation Update Dear Accenture, I hope this message finds you well. I…" at bounding box center [769, 285] width 590 height 394
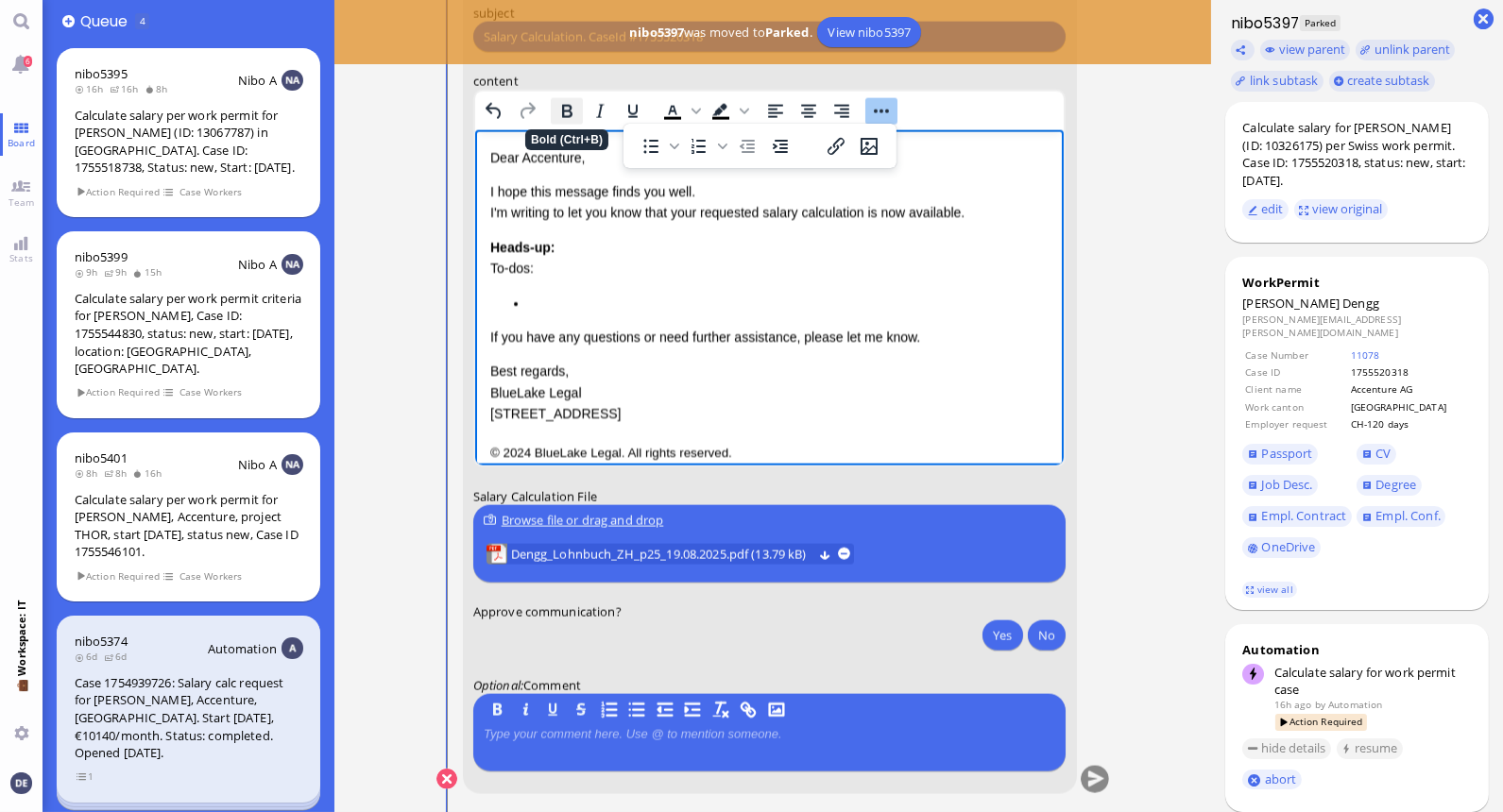
click at [564, 114] on icon "Bold" at bounding box center [566, 111] width 11 height 13
click at [589, 277] on div "To-dos:" at bounding box center [769, 268] width 559 height 21
click at [567, 314] on div "Dear Accenture, I hope this message finds you well. I'm writing to let you know…" at bounding box center [769, 286] width 559 height 278
click at [565, 246] on div "Heads-up: To-dos:" at bounding box center [769, 276] width 559 height 77
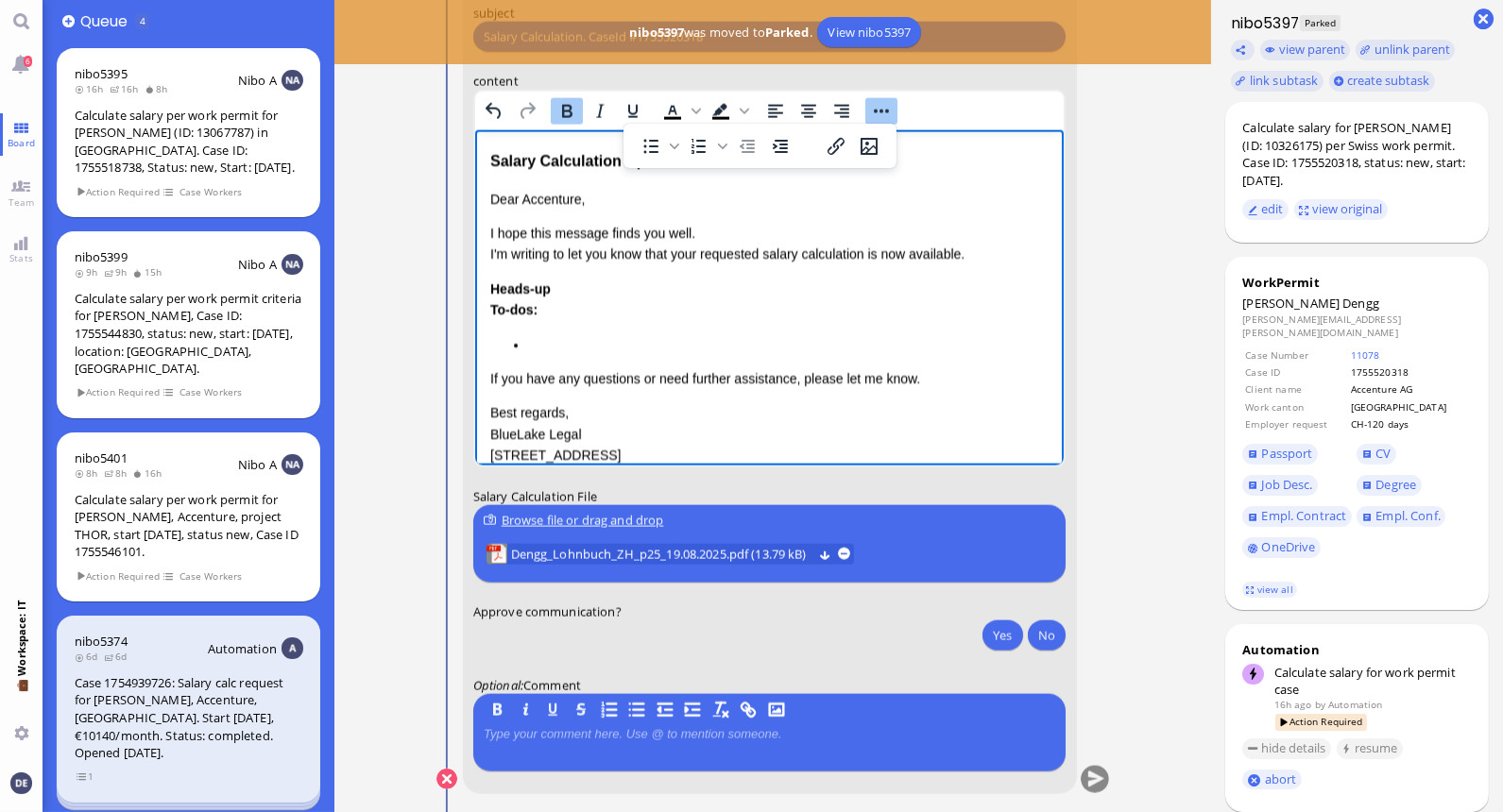
click at [867, 252] on p "I hope this message finds you well. I'm writing to let you know that your reque…" at bounding box center [769, 244] width 559 height 42
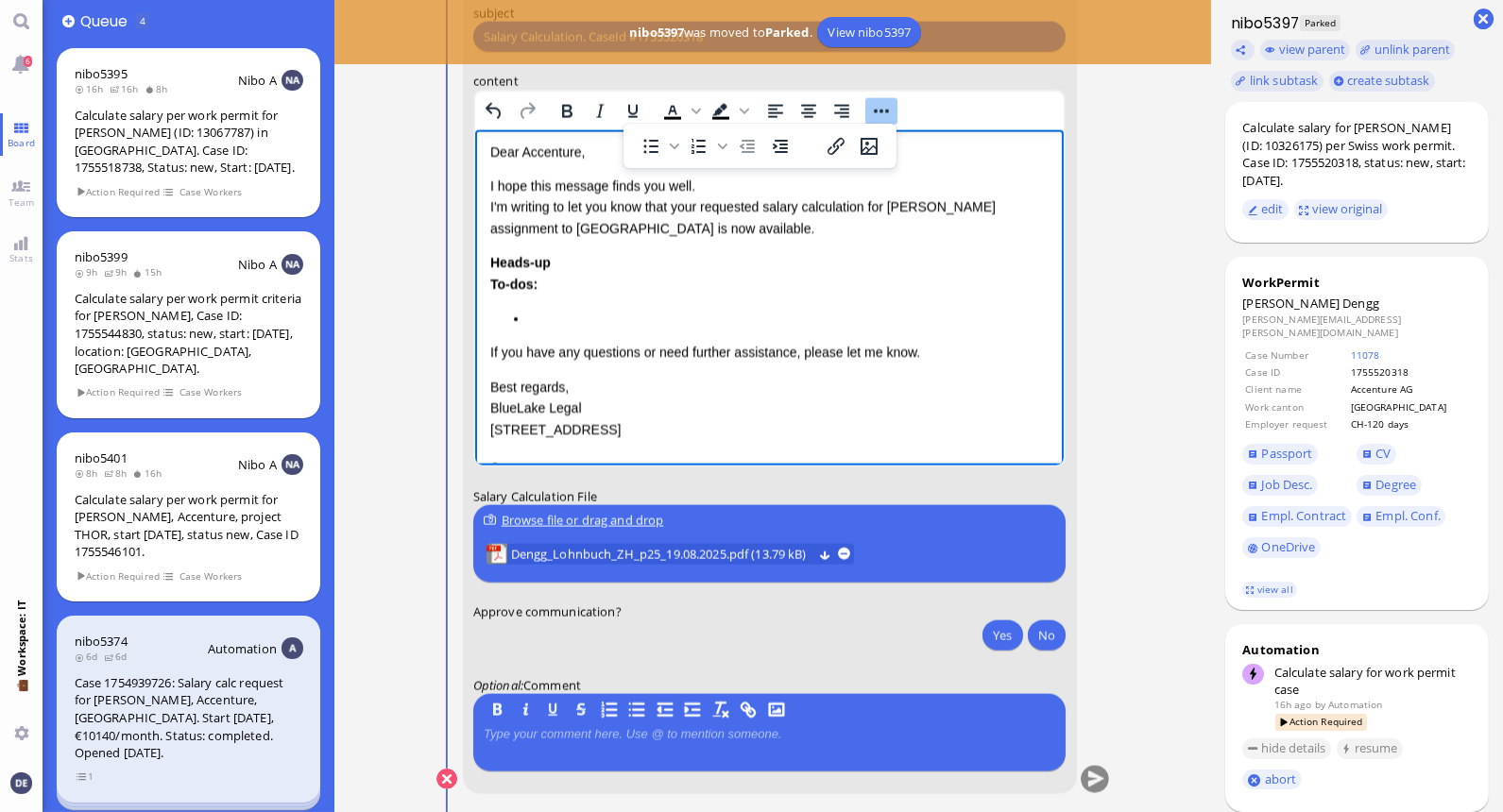
scroll to position [55, 0]
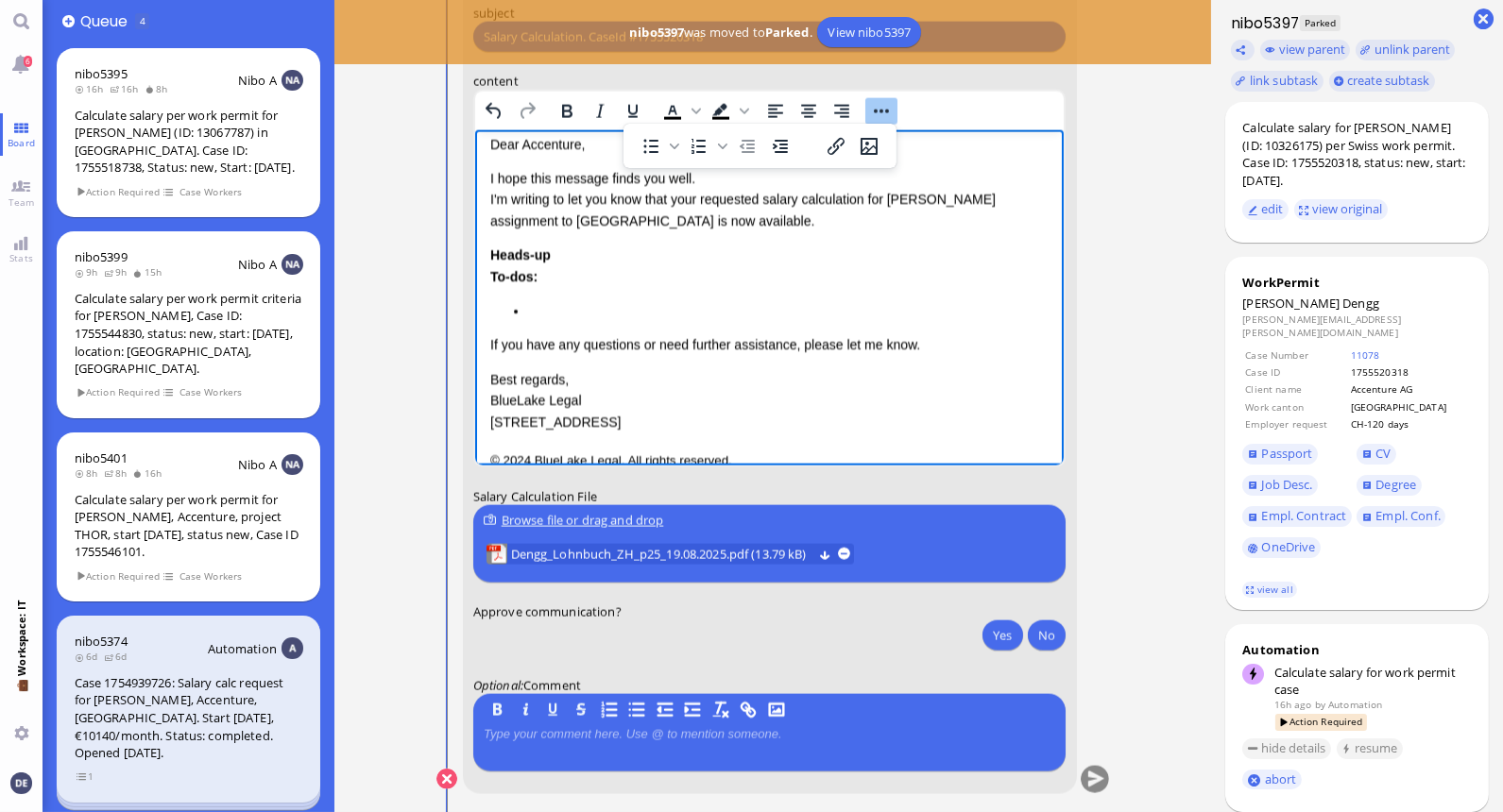
click at [577, 308] on li "Rich Text Area. Press ALT-0 for help." at bounding box center [787, 311] width 522 height 21
drag, startPoint x: 551, startPoint y: 309, endPoint x: 649, endPoint y: 310, distance: 98.0
click at [649, 310] on li "The JD contains" at bounding box center [787, 311] width 522 height 21
click at [551, 310] on li "The Pelikanstrasse" at bounding box center [787, 311] width 522 height 21
drag, startPoint x: 695, startPoint y: 309, endPoint x: 527, endPoint y: 312, distance: 168.0
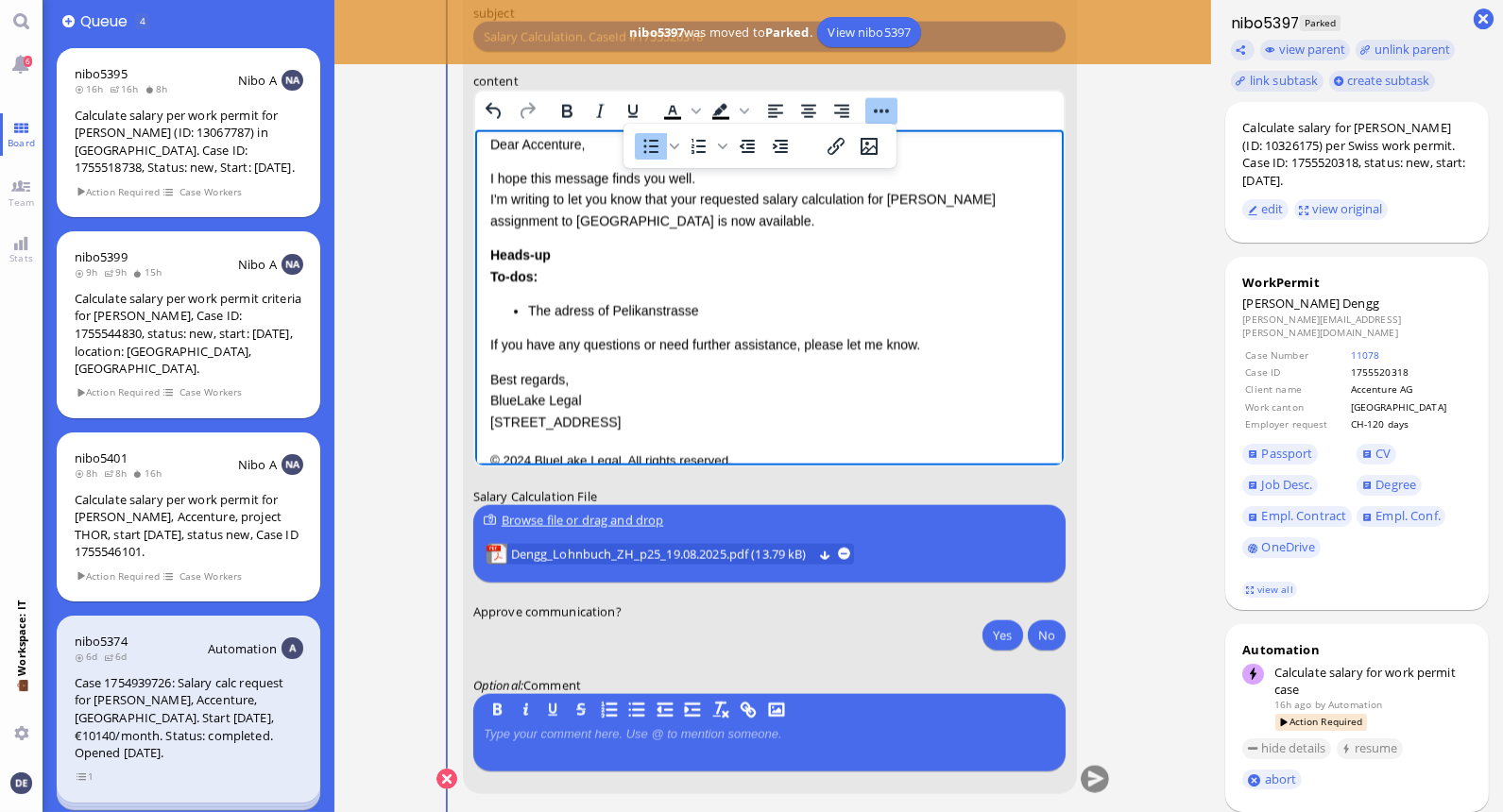
click at [527, 312] on li "The adress of Pelikanstrasse" at bounding box center [787, 311] width 522 height 21
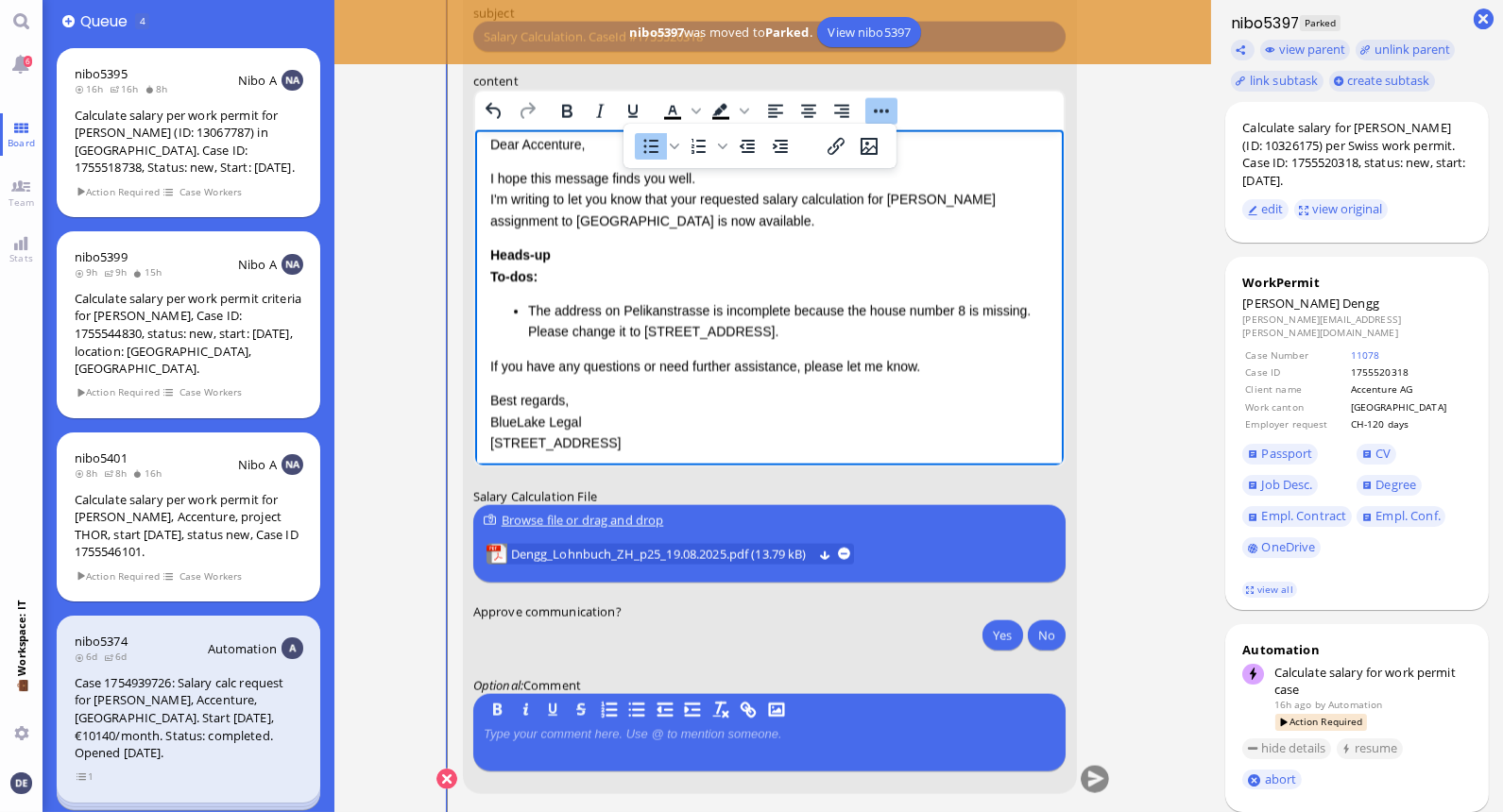
click at [841, 328] on li "The address on Pelikanstrasse is incomplete because the house number 8 is missi…" at bounding box center [787, 322] width 522 height 42
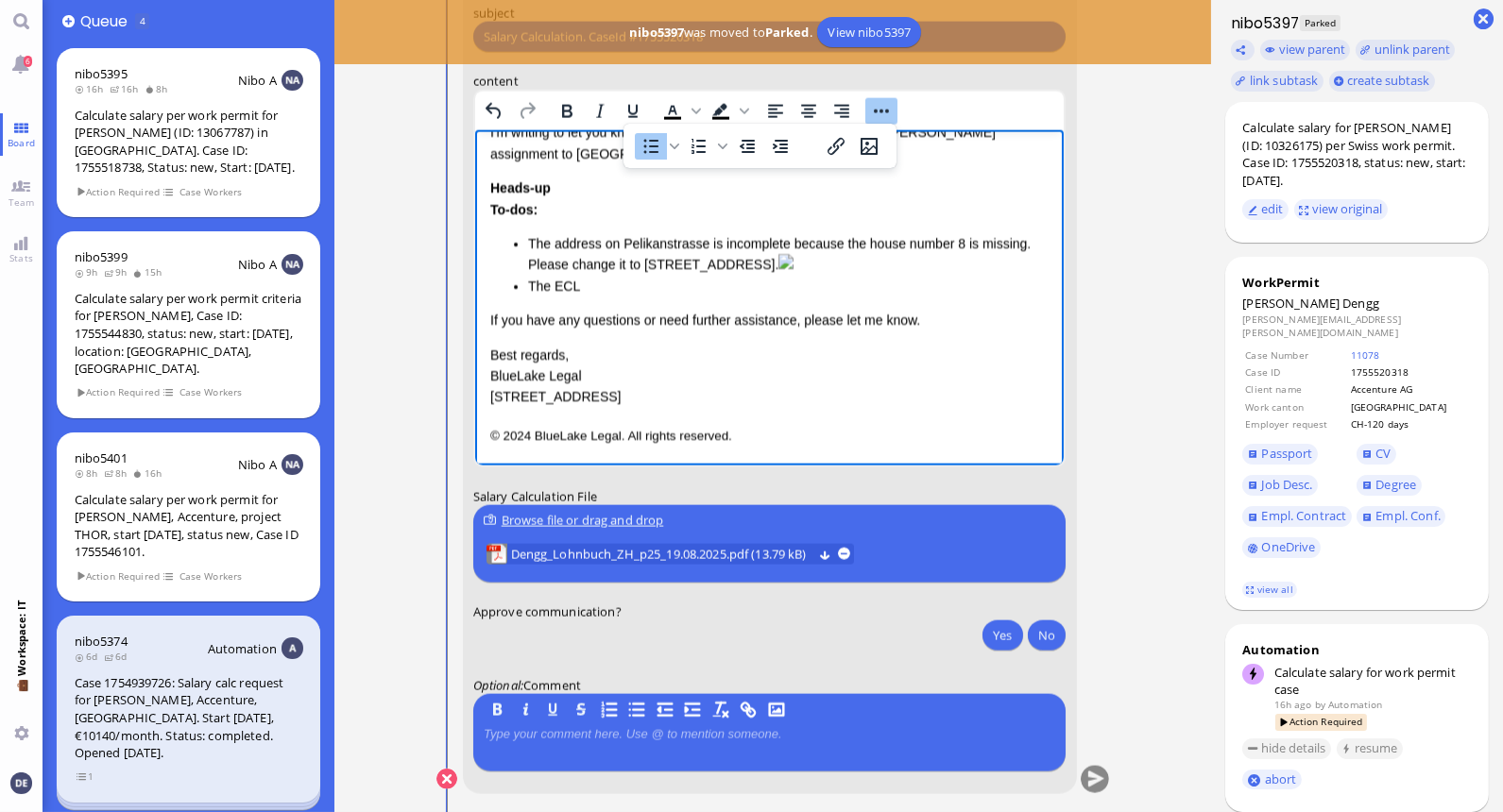
drag, startPoint x: 579, startPoint y: 310, endPoint x: 529, endPoint y: 310, distance: 50.0
click at [529, 297] on li "The ECL" at bounding box center [787, 286] width 522 height 21
click at [1015, 276] on img "Rich Text Area. Press ALT-0 for help." at bounding box center [1023, 283] width 15 height 15
click at [736, 283] on div "Dear Accenture, I hope this message finds you well. I'm writing to let you know…" at bounding box center [769, 237] width 559 height 341
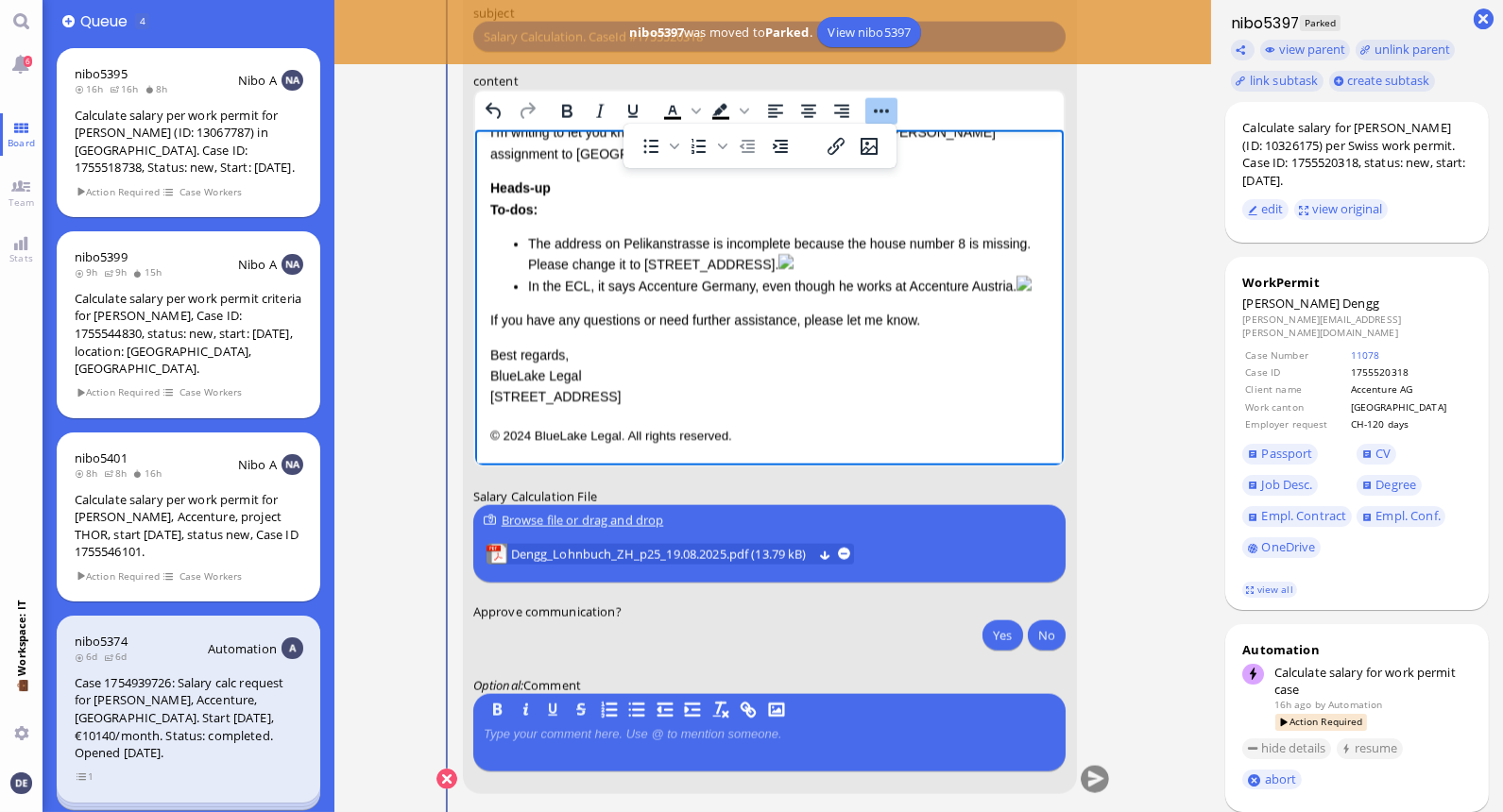
click at [499, 294] on div "Dear Accenture, I hope this message finds you well. I'm writing to let you know…" at bounding box center [769, 237] width 559 height 341
click at [484, 297] on html "Salary Calculation Update Dear Accenture, I hope this message finds you well. I…" at bounding box center [769, 237] width 590 height 457
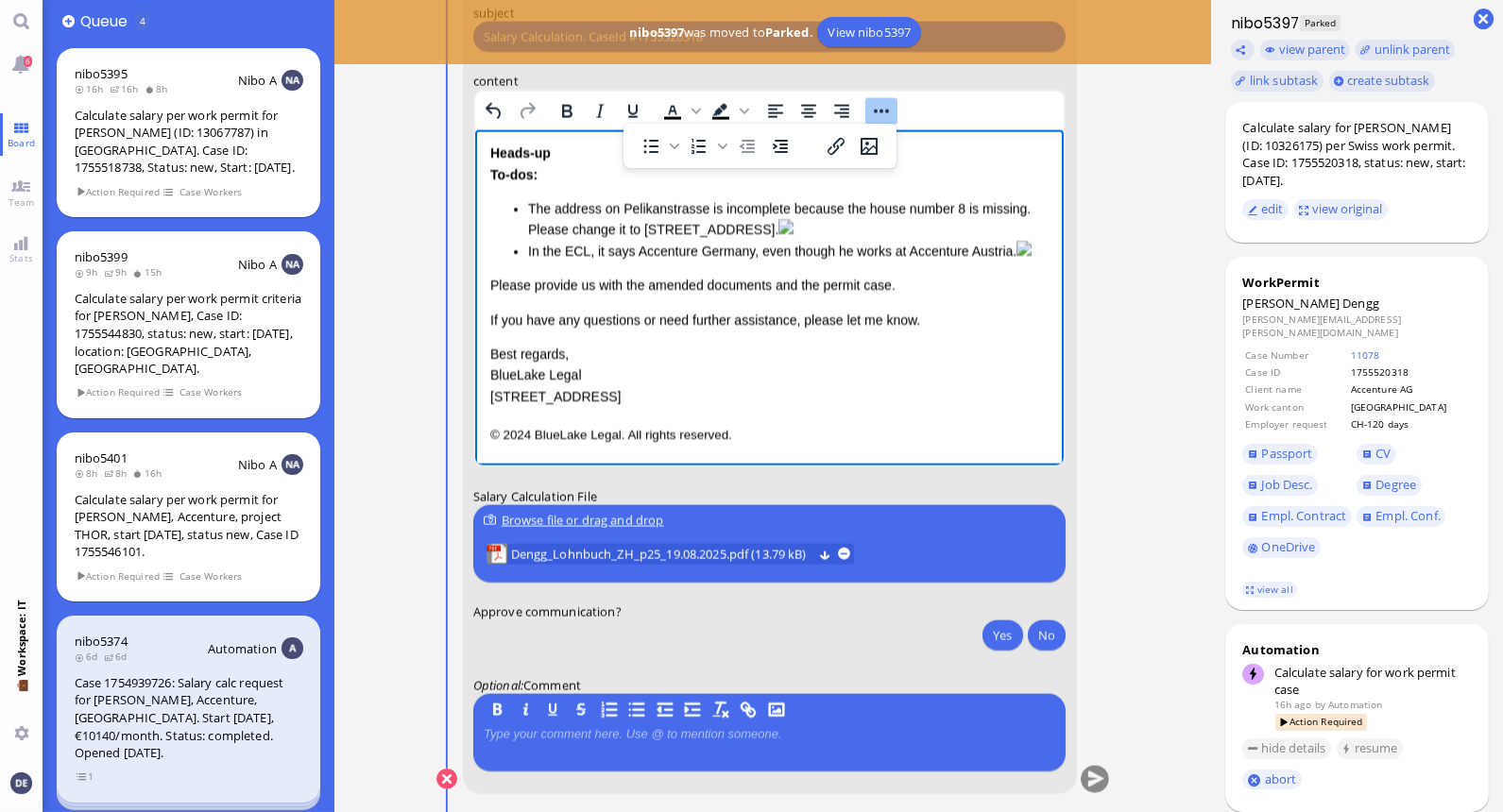
scroll to position [285, 0]
click at [560, 388] on p "Best regards, BlueLake Legal [STREET_ADDRESS]" at bounding box center [769, 375] width 559 height 63
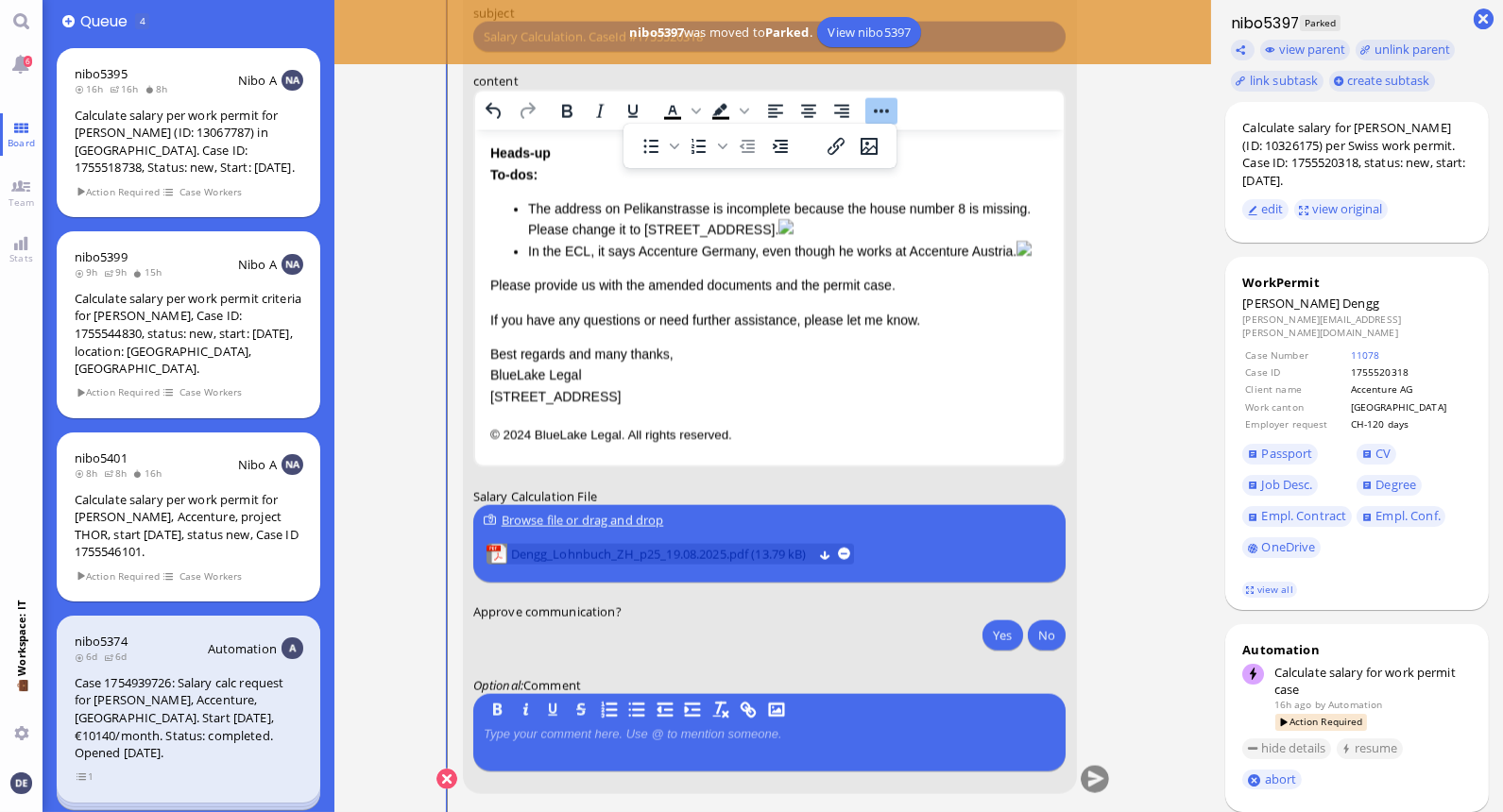
click at [684, 548] on span "Dengg_Lohnbuch_ZH_p25_19.08.2025.pdf (13.79 kB)" at bounding box center [661, 554] width 302 height 21
click at [653, 517] on div "Browse file or drag and drop" at bounding box center [769, 521] width 572 height 20
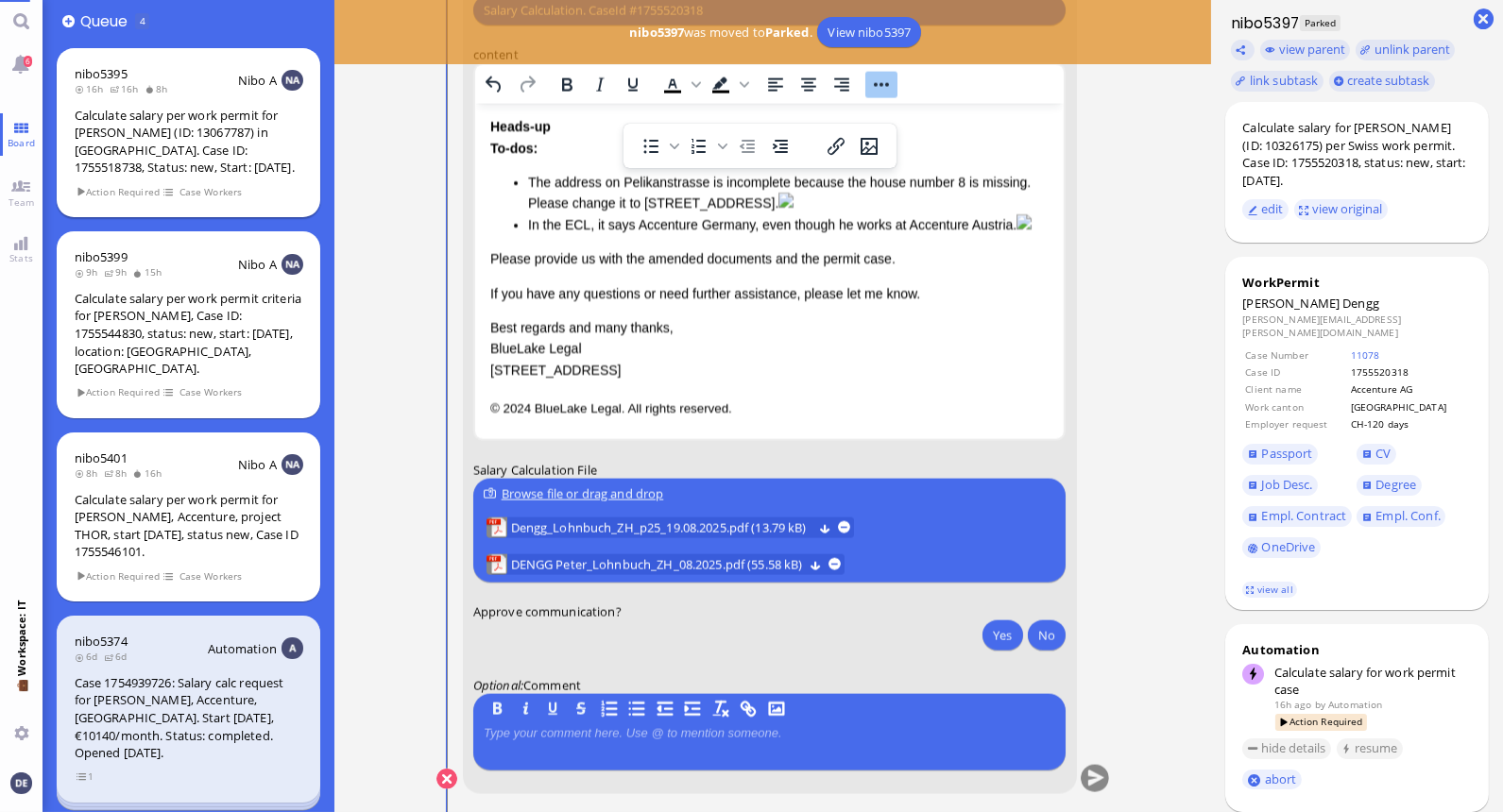
scroll to position [-34, 0]
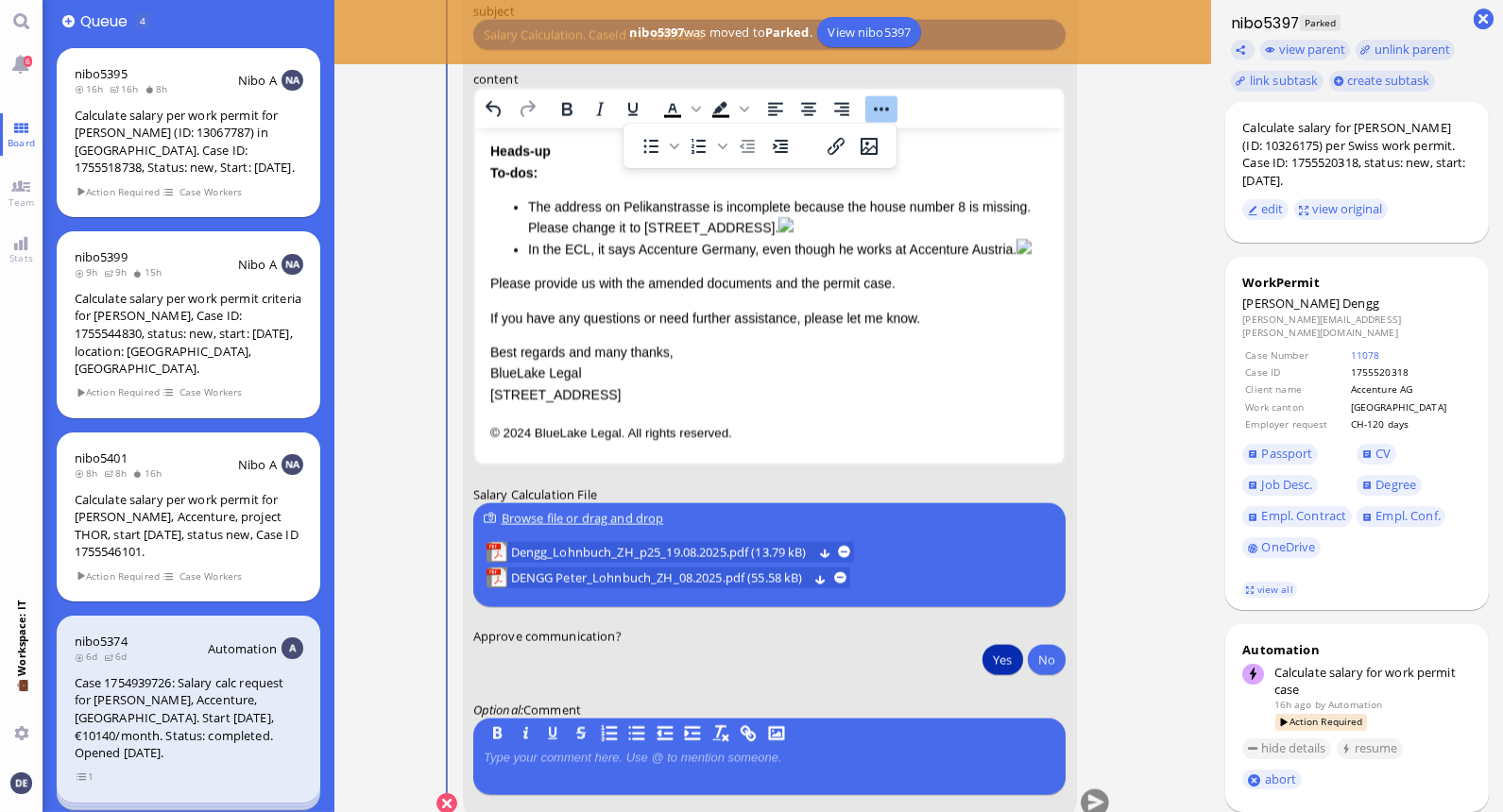
click at [993, 655] on button "Yes" at bounding box center [1002, 661] width 39 height 31
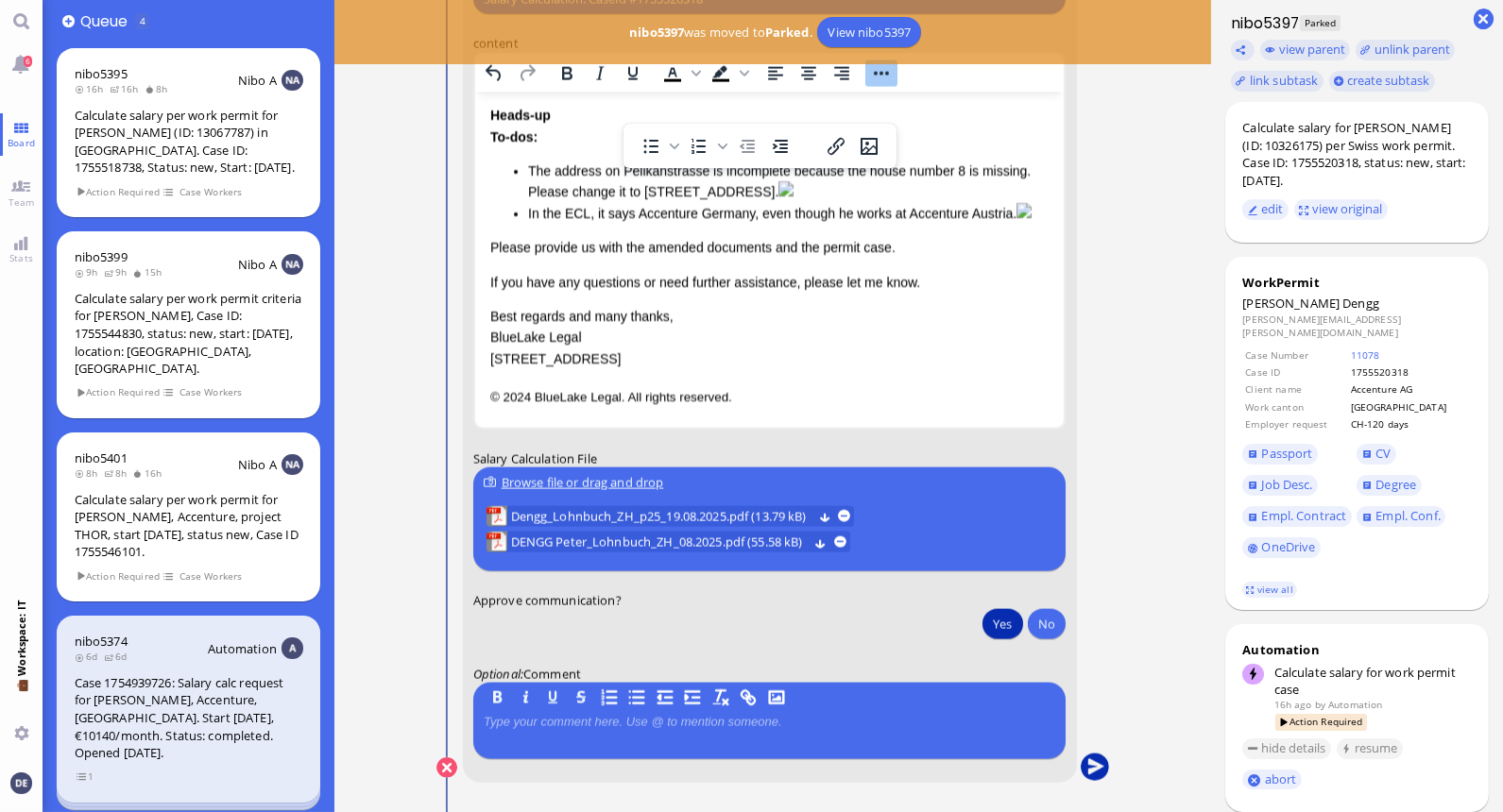
click at [1089, 765] on button "submit" at bounding box center [1095, 769] width 29 height 29
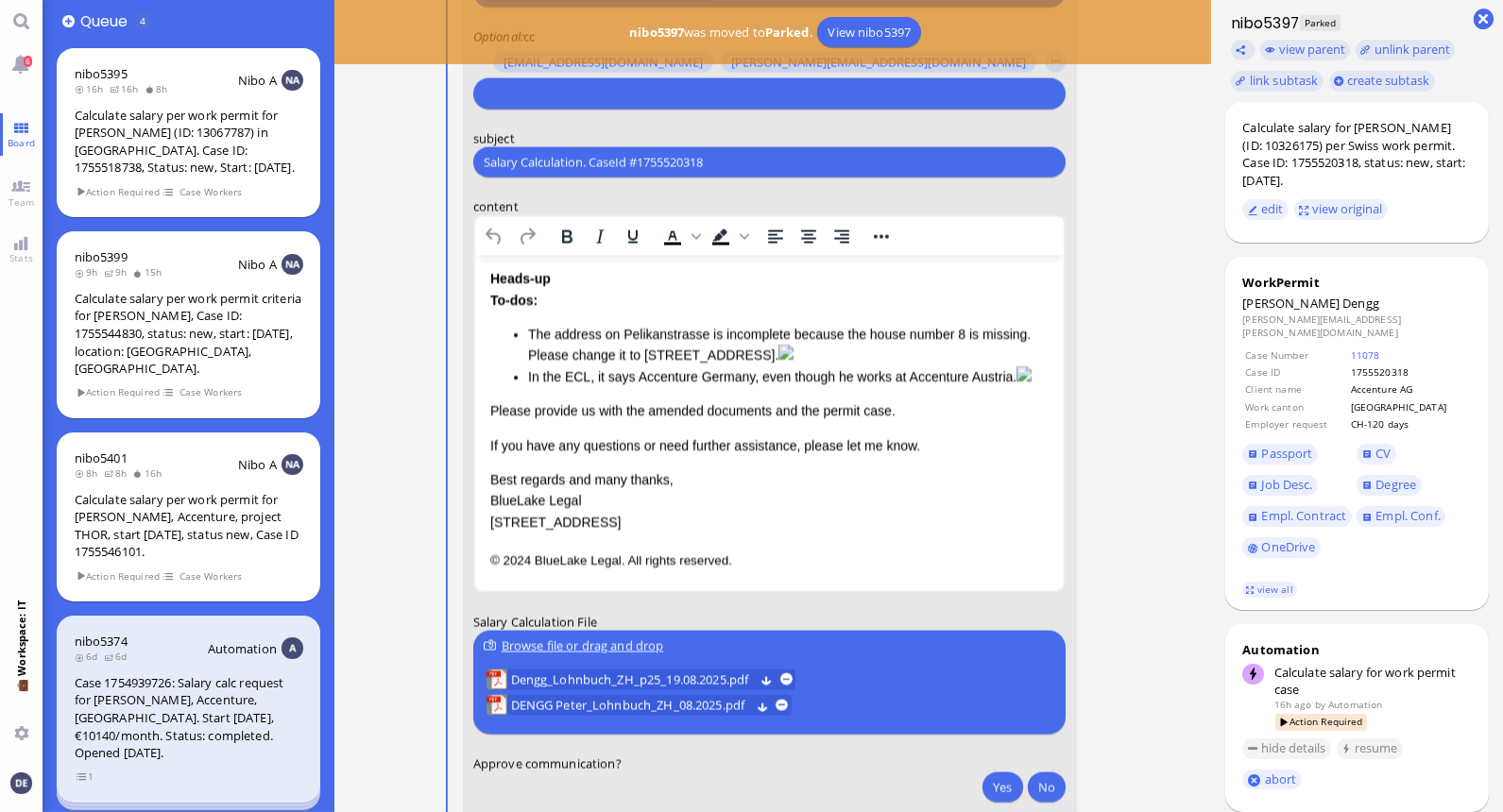
scroll to position [1, 0]
